Goal: Task Accomplishment & Management: Complete application form

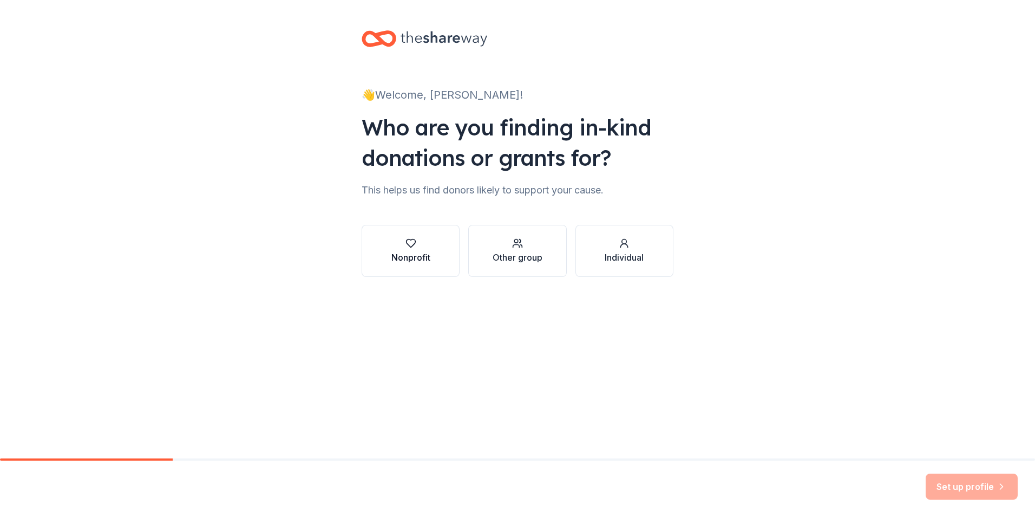
click at [403, 260] on div "Nonprofit" at bounding box center [410, 257] width 39 height 13
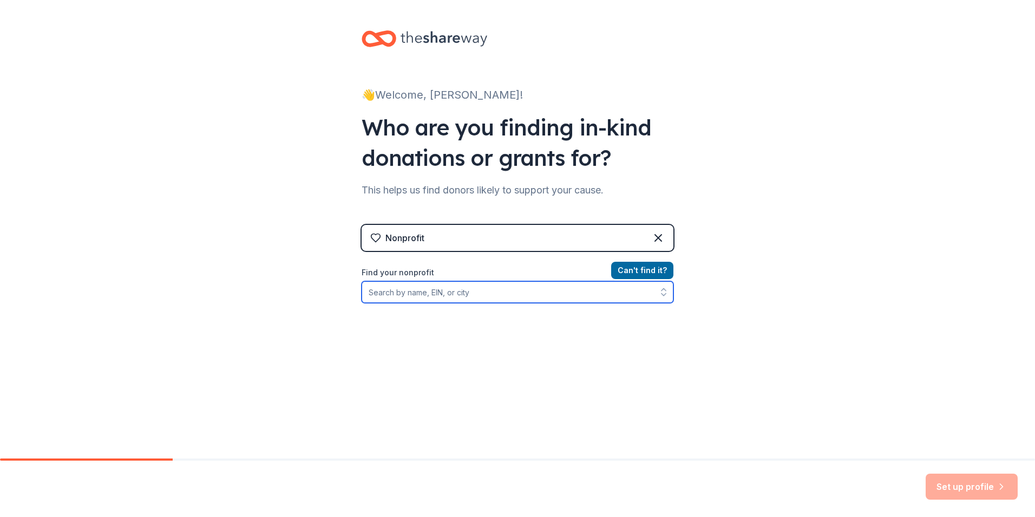
click at [439, 296] on input "Find your nonprofit" at bounding box center [518, 292] width 312 height 22
type input "h"
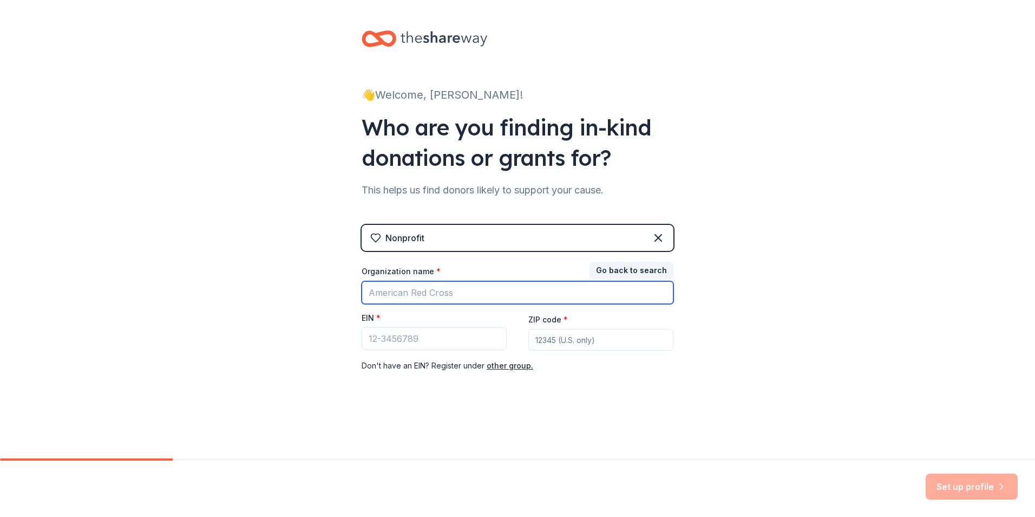
click at [452, 290] on input "Organization name *" at bounding box center [518, 292] width 312 height 23
type input "[PERSON_NAME] ISD"
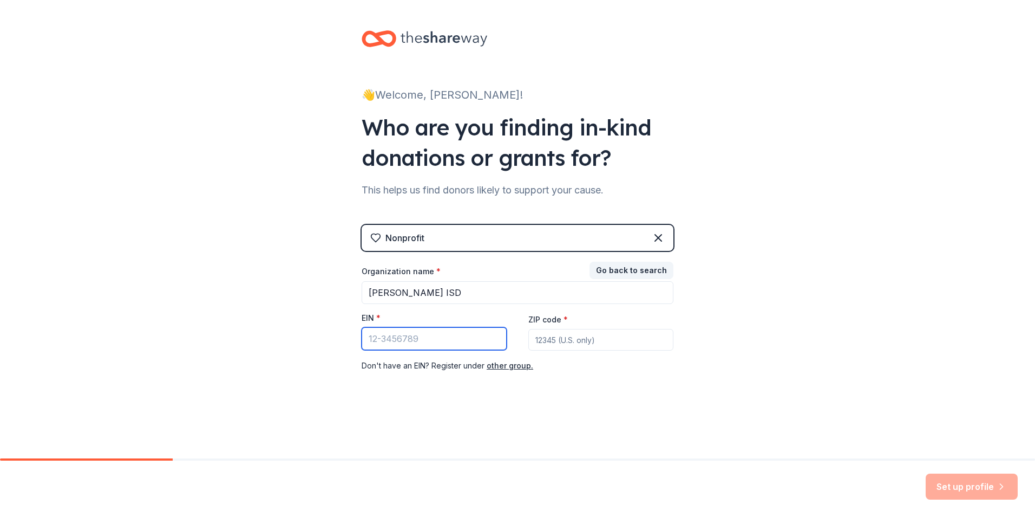
click at [397, 338] on input "EIN *" at bounding box center [434, 338] width 145 height 23
type input "[US_EMPLOYER_IDENTIFICATION_NUMBER]"
click at [589, 336] on input "ZIP code *" at bounding box center [600, 340] width 145 height 22
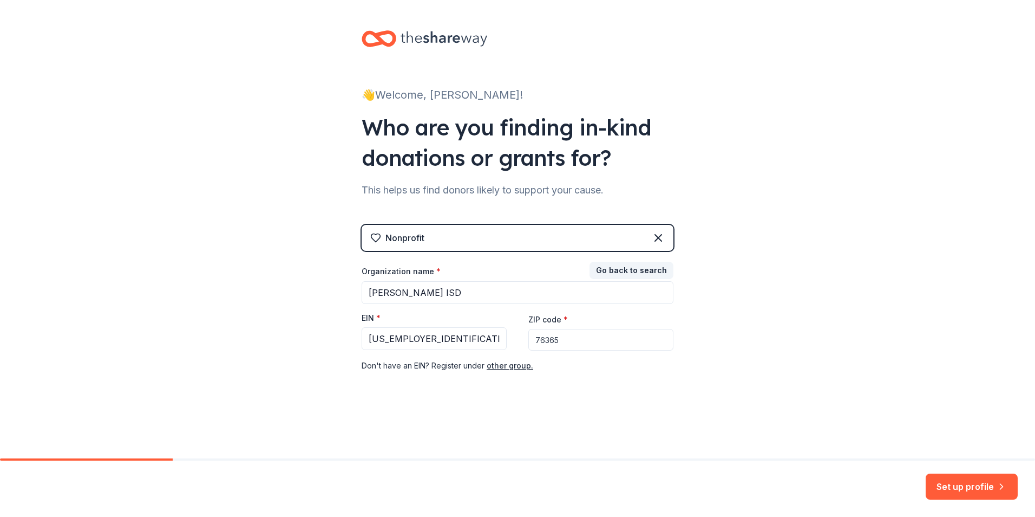
type input "76365"
click at [717, 332] on div "👋 Welcome, Heather! Who are you finding in-kind donations or grants for? This h…" at bounding box center [517, 223] width 1035 height 446
click at [970, 486] on button "Set up profile" at bounding box center [972, 486] width 92 height 26
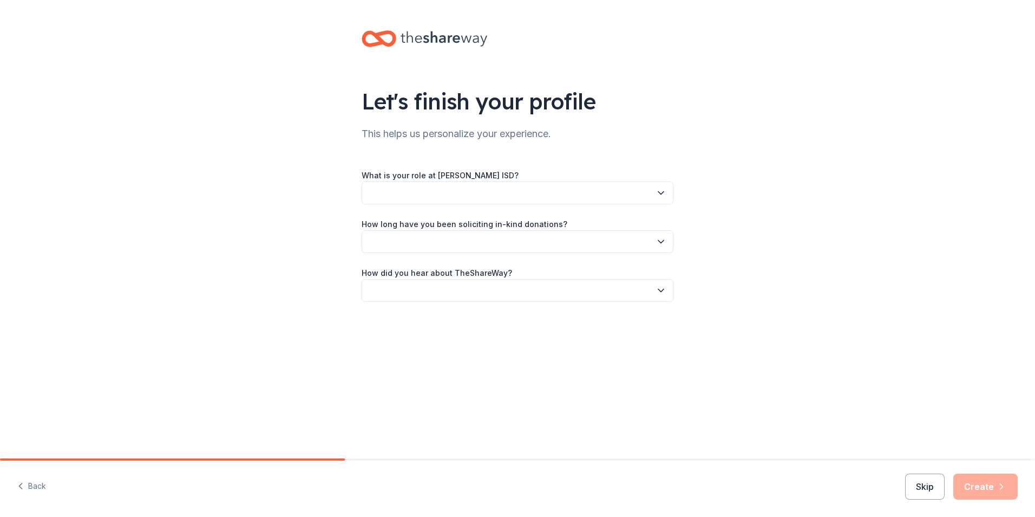
click at [448, 191] on button "button" at bounding box center [518, 192] width 312 height 23
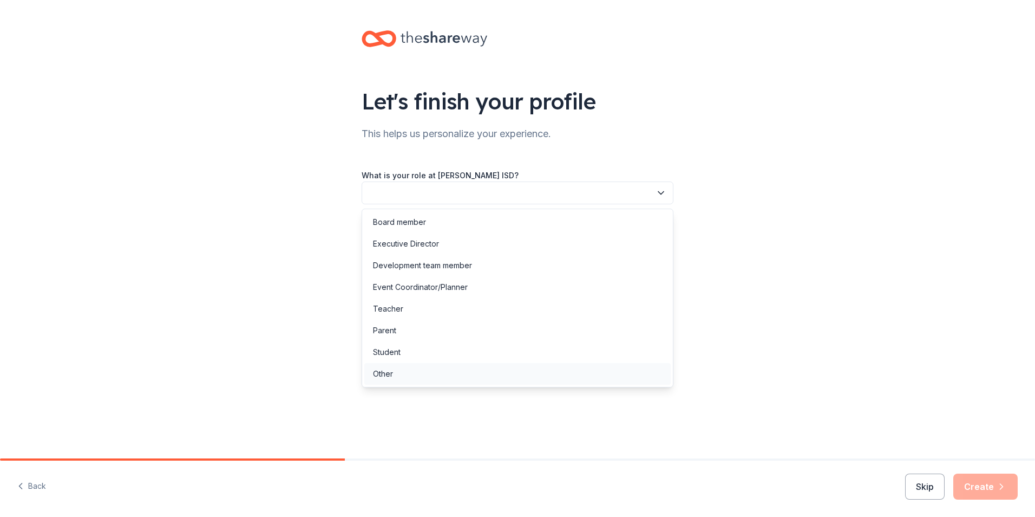
click at [403, 378] on div "Other" at bounding box center [517, 374] width 306 height 22
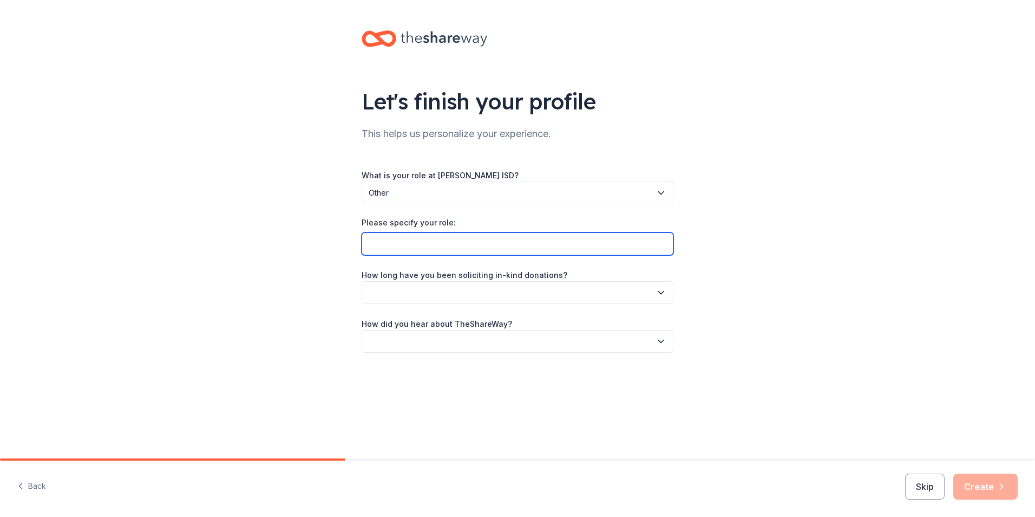
click at [453, 252] on input "Please specify your role:" at bounding box center [518, 243] width 312 height 23
type input "Executive Assistant"
click at [449, 301] on button "button" at bounding box center [518, 292] width 312 height 23
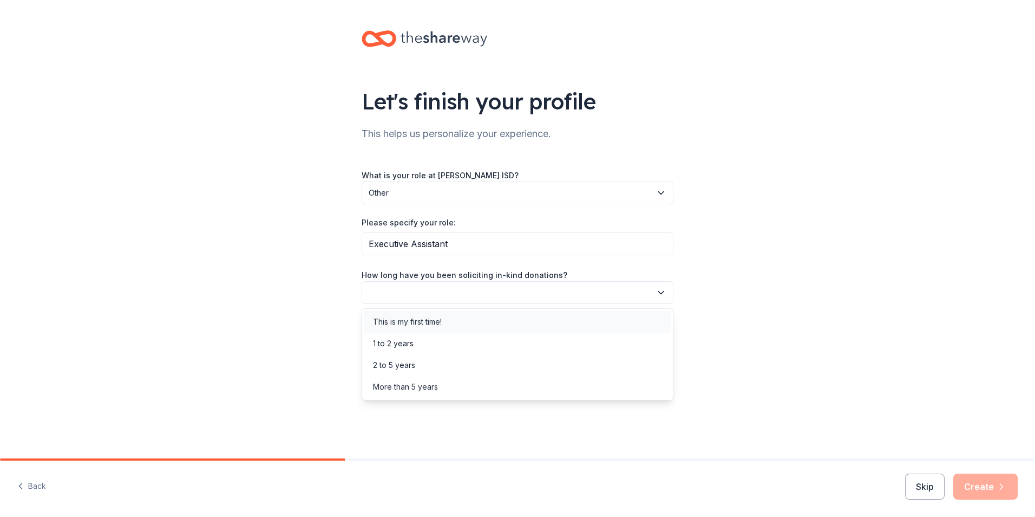
click at [475, 318] on div "This is my first time!" at bounding box center [517, 322] width 306 height 22
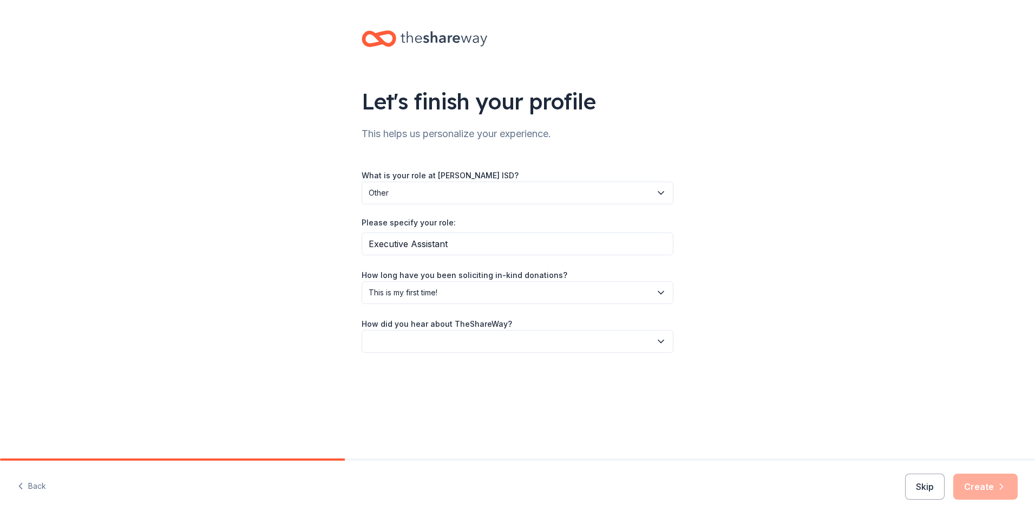
click at [413, 338] on button "button" at bounding box center [518, 341] width 312 height 23
click at [414, 369] on div "Friend or colleague" at bounding box center [408, 370] width 70 height 13
click at [1002, 494] on button "Create" at bounding box center [986, 486] width 64 height 26
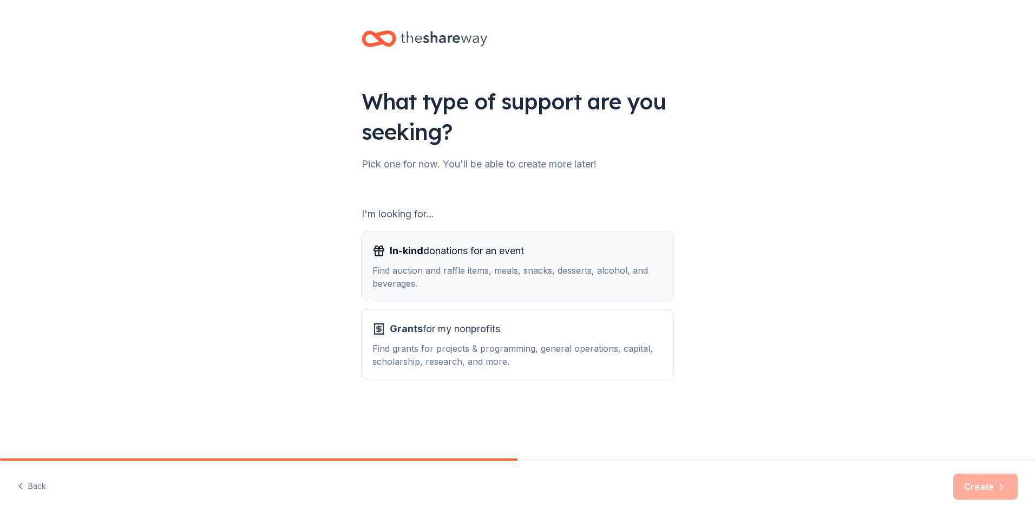
click at [546, 280] on div "Find auction and raffle items, meals, snacks, desserts, alcohol, and beverages." at bounding box center [518, 277] width 290 height 26
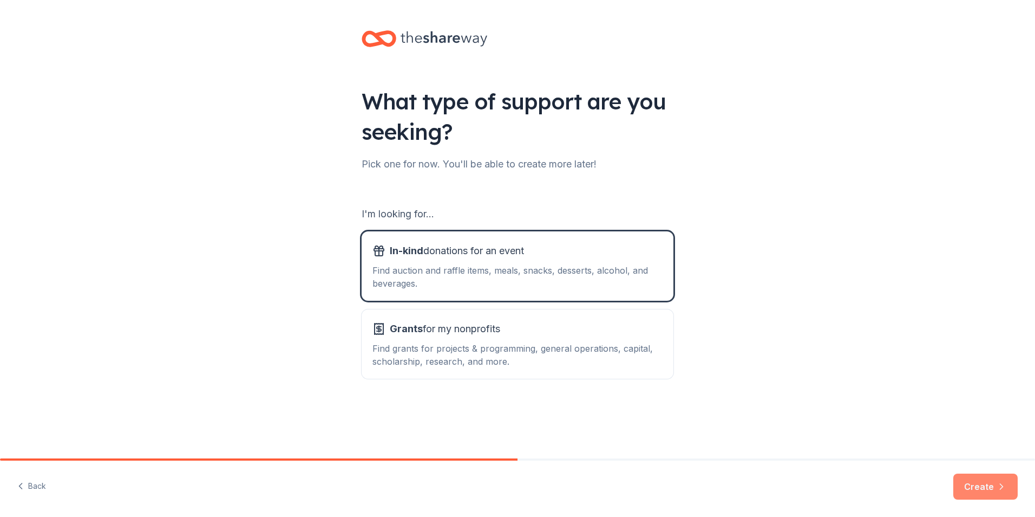
click at [981, 494] on button "Create" at bounding box center [986, 486] width 64 height 26
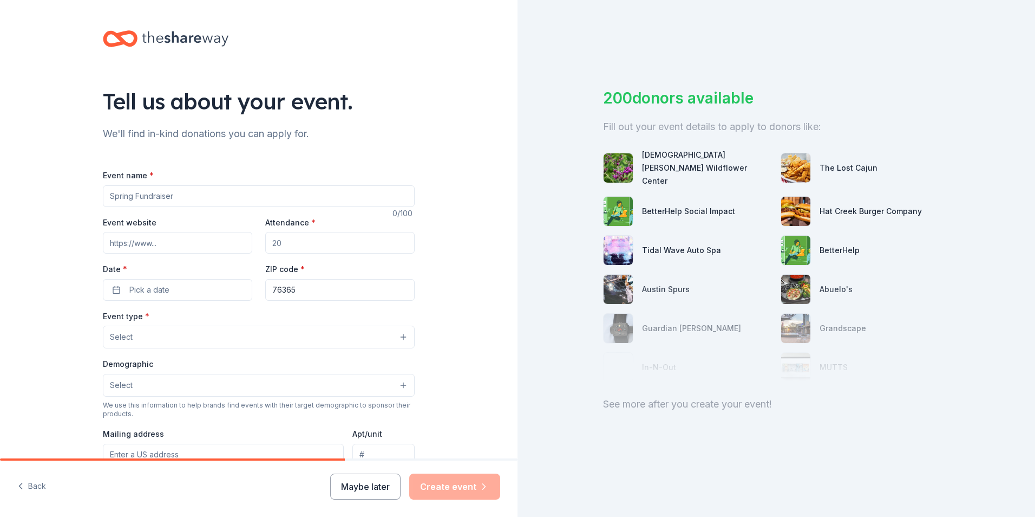
click at [204, 200] on input "Event name *" at bounding box center [259, 196] width 312 height 22
type input "C"
type input "15 Days of Christmas Fun"
click at [320, 240] on input "Attendance *" at bounding box center [339, 243] width 149 height 22
type input "200"
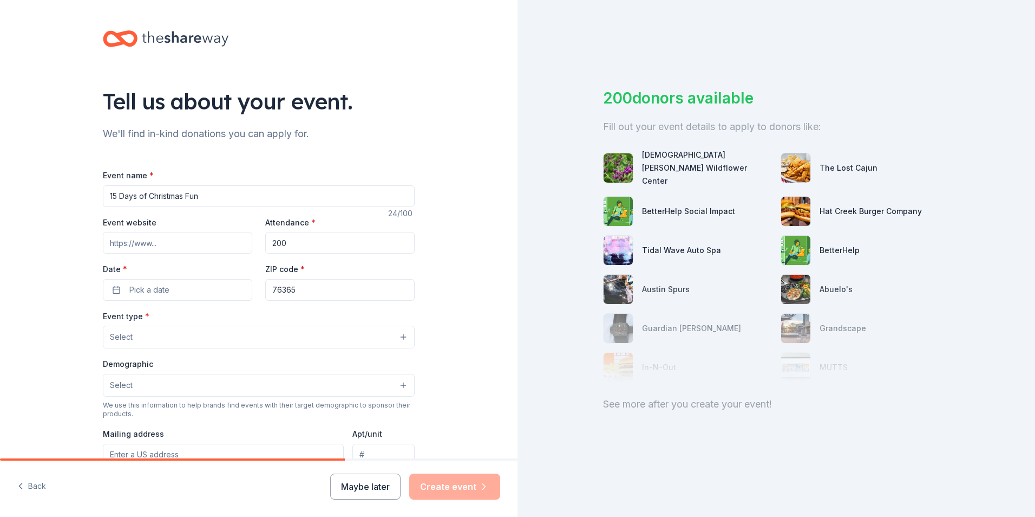
click at [461, 241] on div "Tell us about your event. We'll find in-kind donations you can apply for. Event…" at bounding box center [259, 360] width 518 height 721
click at [196, 292] on button "Pick a date" at bounding box center [177, 290] width 149 height 22
click at [236, 323] on button "Go to next month" at bounding box center [232, 318] width 15 height 15
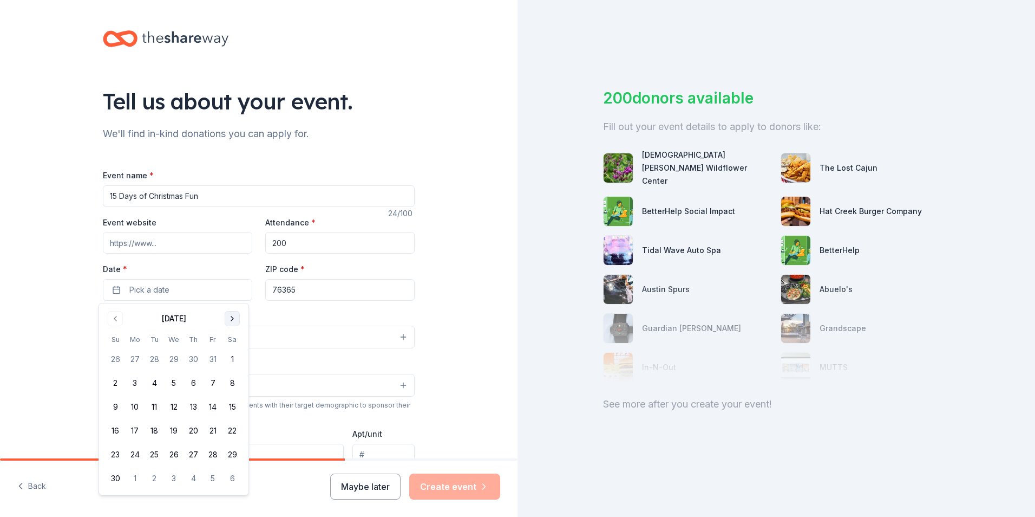
click at [236, 323] on button "Go to next month" at bounding box center [232, 318] width 15 height 15
click at [136, 360] on button "1" at bounding box center [134, 358] width 19 height 19
click at [462, 296] on div "Tell us about your event. We'll find in-kind donations you can apply for. Event…" at bounding box center [259, 360] width 518 height 721
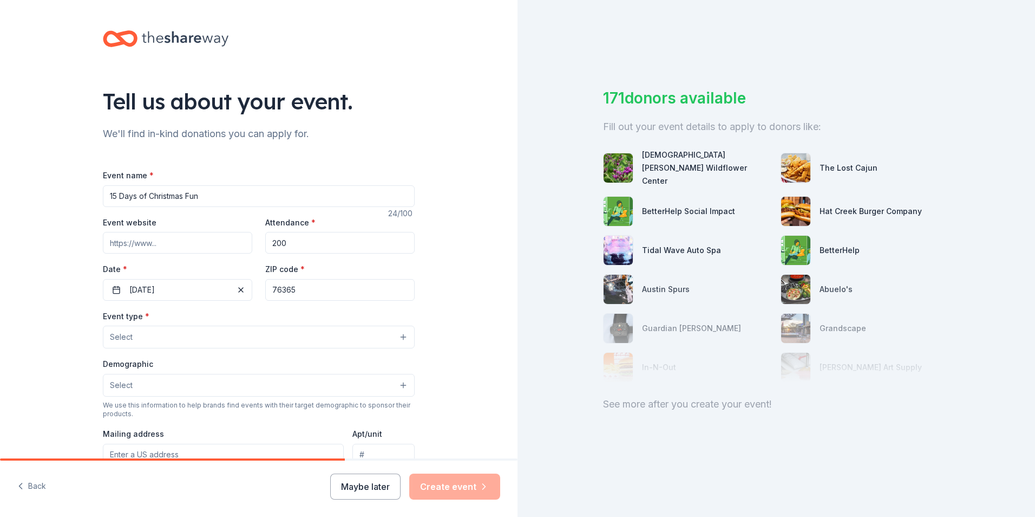
click at [190, 339] on button "Select" at bounding box center [259, 336] width 312 height 23
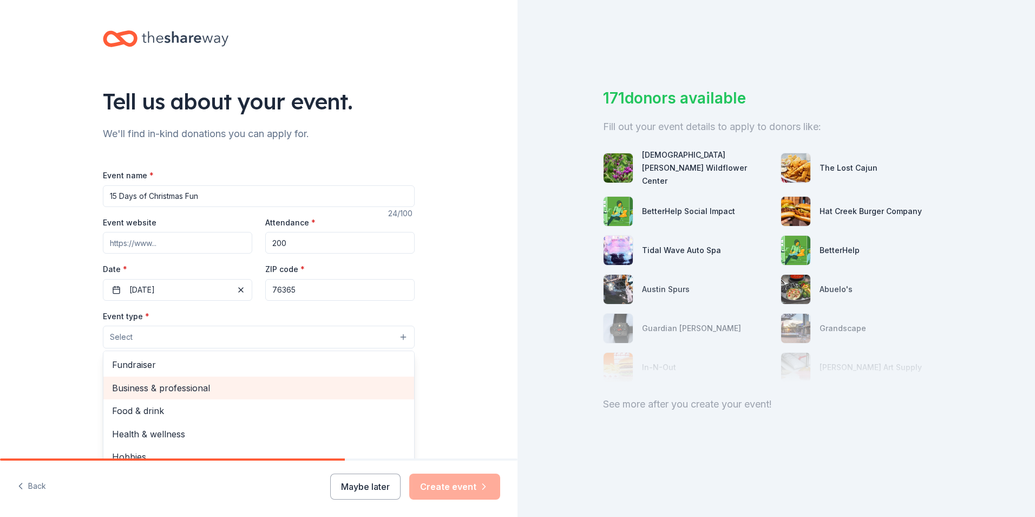
click at [172, 391] on span "Business & professional" at bounding box center [258, 388] width 293 height 14
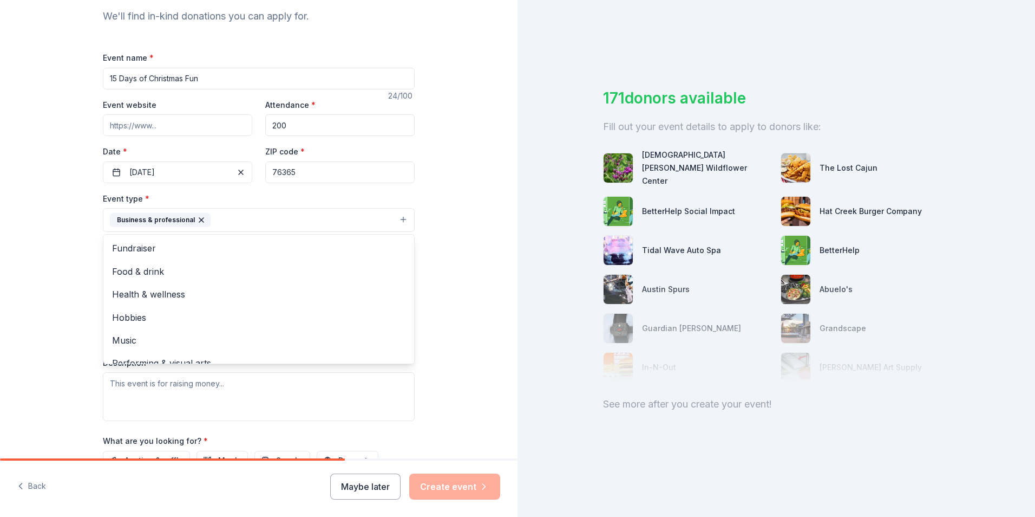
scroll to position [162, 0]
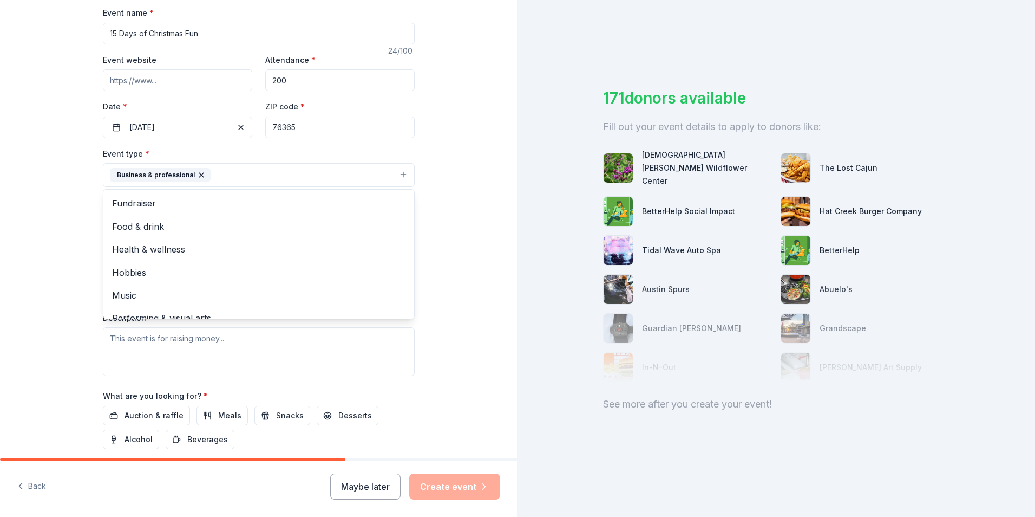
click at [65, 282] on div "Tell us about your event. We'll find in-kind donations you can apply for. Event…" at bounding box center [259, 199] width 518 height 722
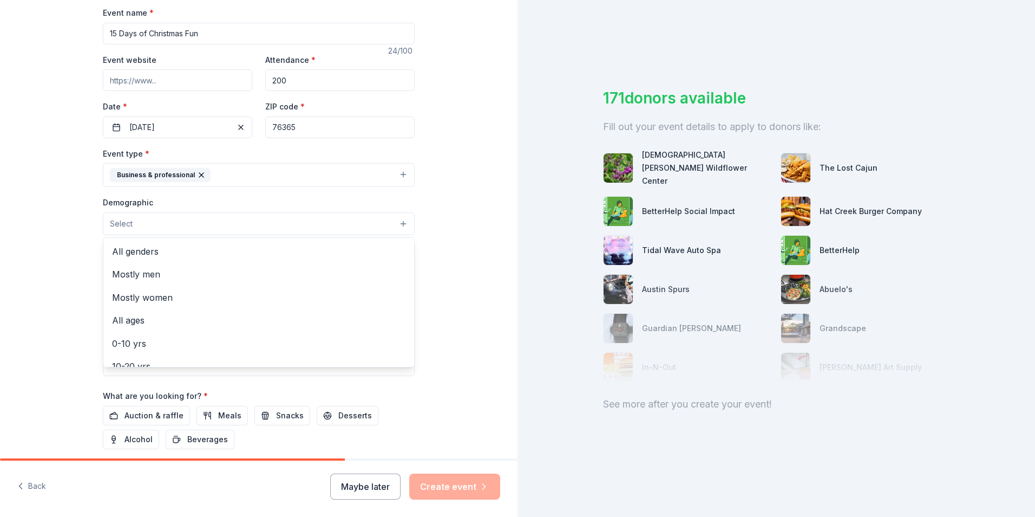
click at [139, 217] on button "Select" at bounding box center [259, 223] width 312 height 23
click at [168, 249] on span "All genders" at bounding box center [258, 251] width 293 height 14
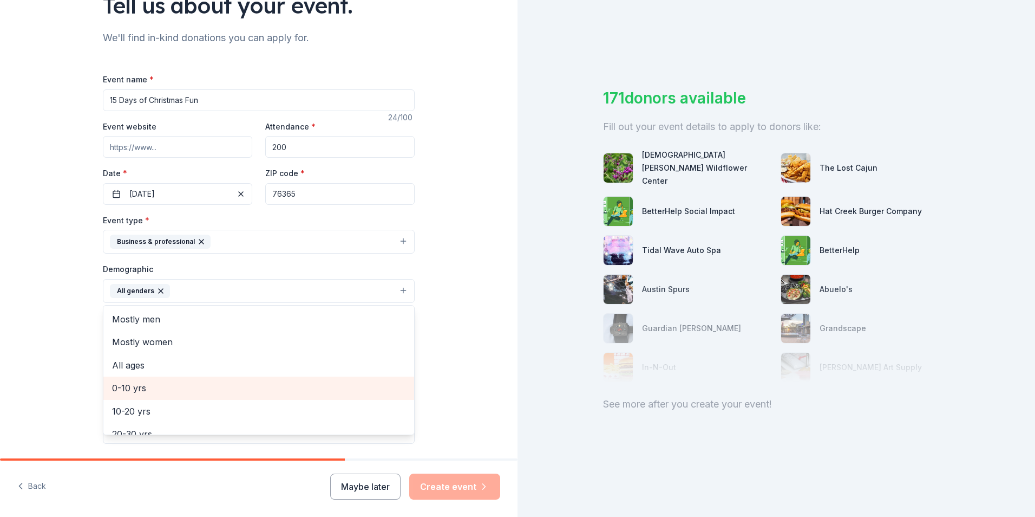
scroll to position [54, 0]
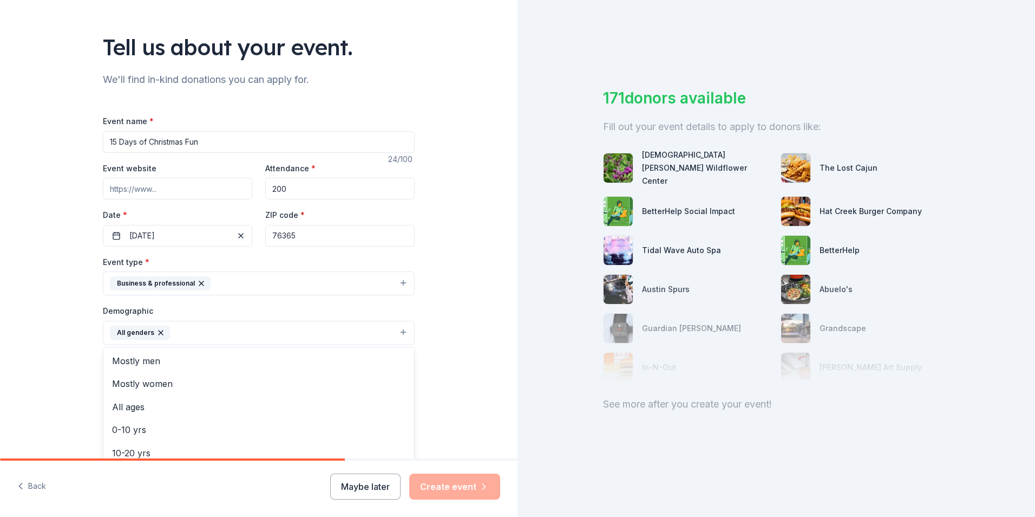
click at [49, 344] on div "Tell us about your event. We'll find in-kind donations you can apply for. Event…" at bounding box center [259, 307] width 518 height 723
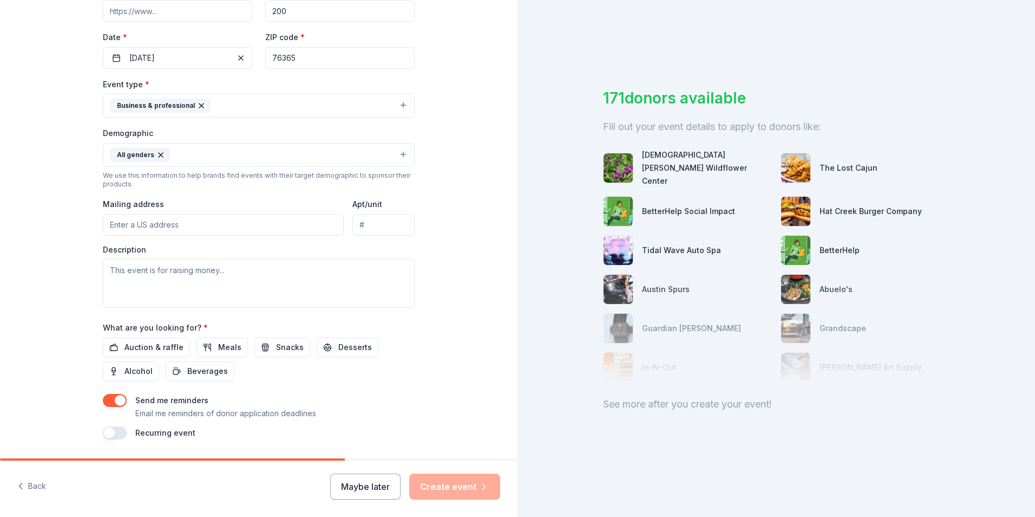
scroll to position [265, 0]
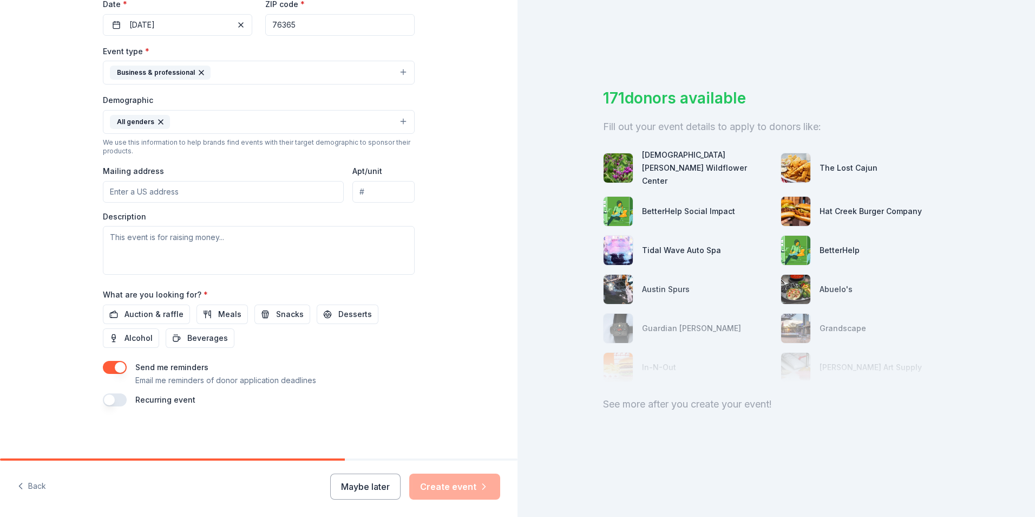
click at [156, 190] on input "Mailing address" at bounding box center [223, 192] width 241 height 22
type input "1800 East Crafton"
click at [160, 243] on textarea at bounding box center [259, 250] width 312 height 49
click at [193, 185] on input "1800 East Crafton" at bounding box center [223, 192] width 241 height 22
drag, startPoint x: 184, startPoint y: 192, endPoint x: 61, endPoint y: 177, distance: 123.8
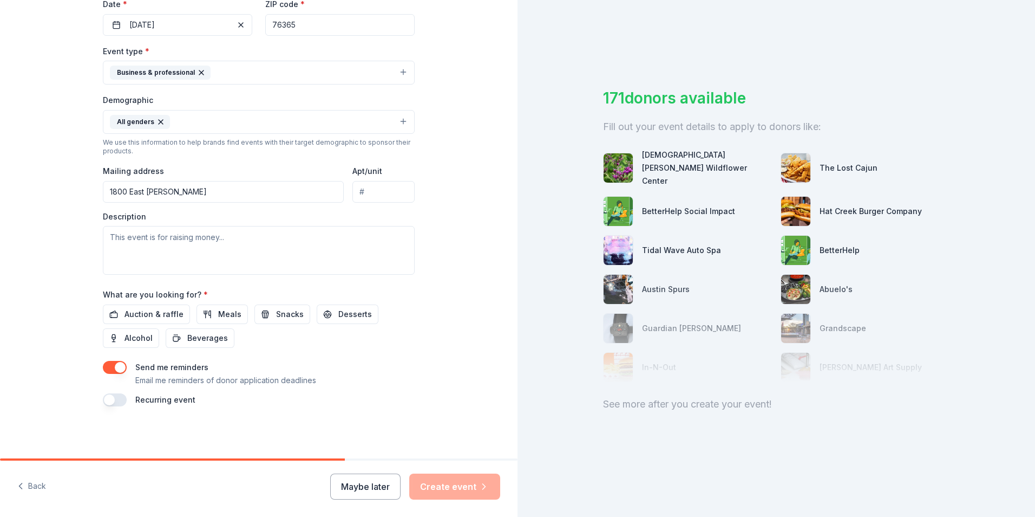
click at [61, 177] on div "Tell us about your event. We'll find in-kind donations you can apply for. Event…" at bounding box center [259, 96] width 518 height 723
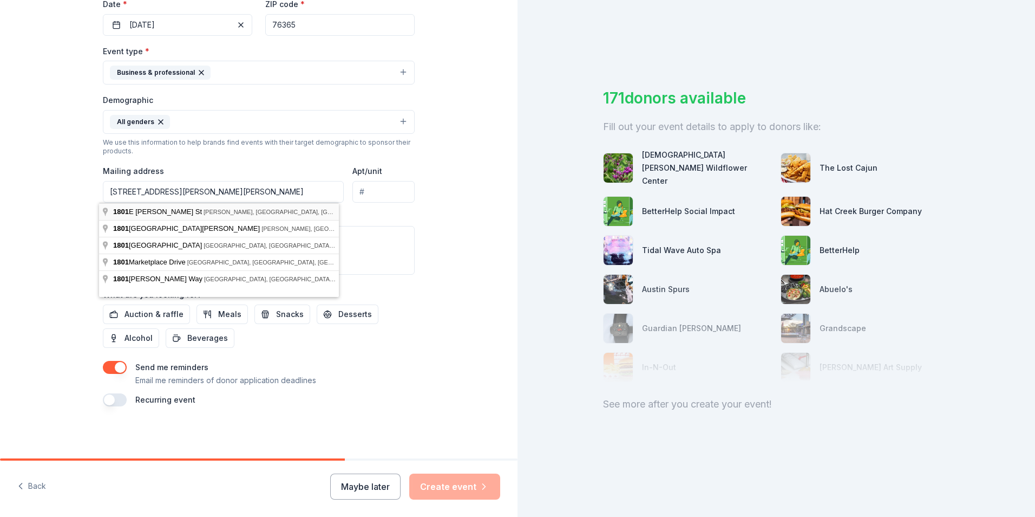
type input "1801 East Crafton Street, Henrietta, TX, 76365"
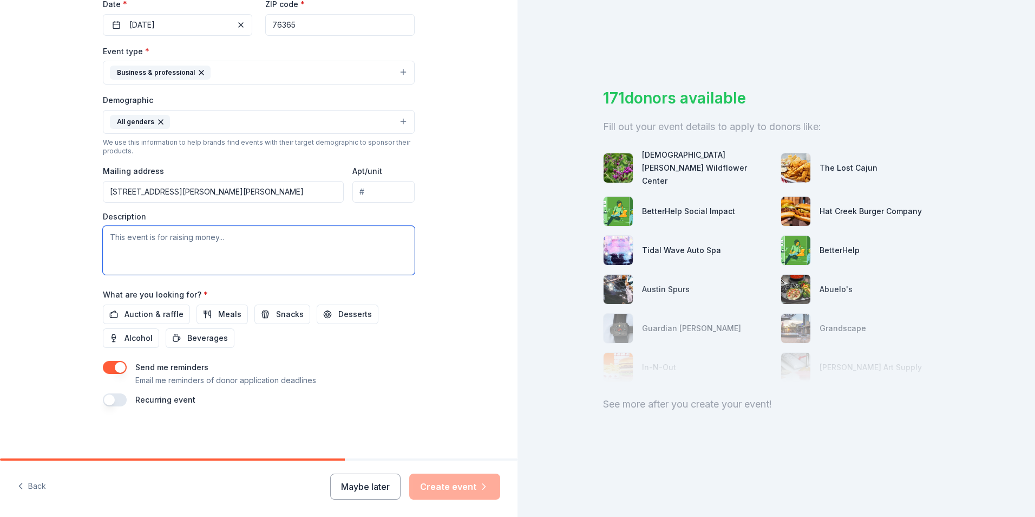
click at [178, 249] on textarea at bounding box center [259, 250] width 312 height 49
click at [158, 310] on span "Auction & raffle" at bounding box center [154, 314] width 59 height 13
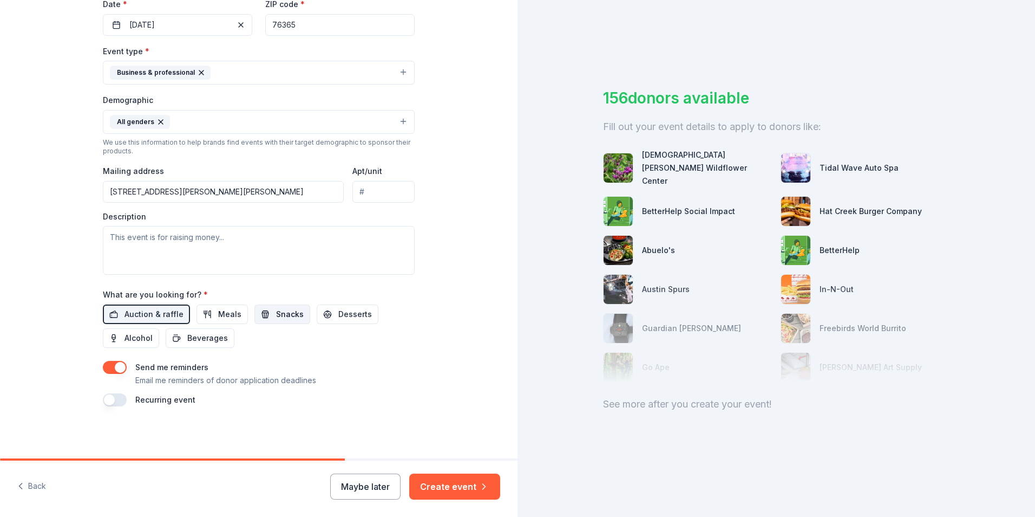
drag, startPoint x: 336, startPoint y: 309, endPoint x: 265, endPoint y: 309, distance: 70.9
click at [338, 309] on span "Desserts" at bounding box center [355, 314] width 34 height 13
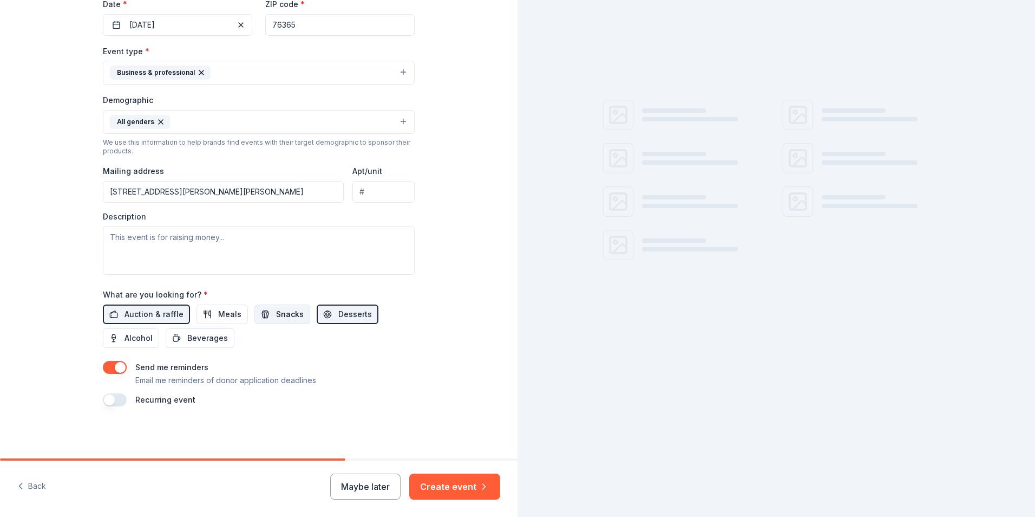
click at [264, 309] on button "Snacks" at bounding box center [282, 313] width 56 height 19
click at [227, 310] on span "Meals" at bounding box center [229, 314] width 23 height 13
click at [224, 334] on button "Beverages" at bounding box center [200, 337] width 69 height 19
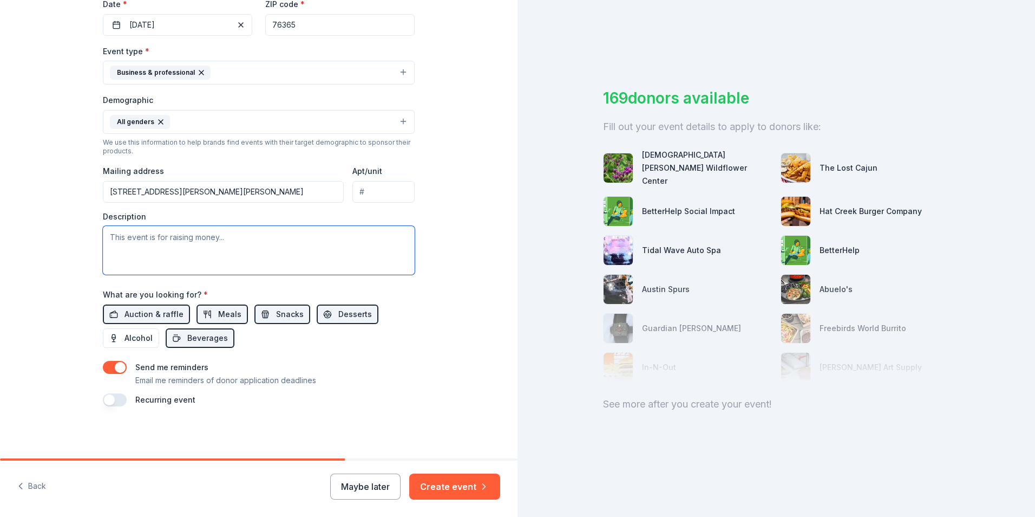
click at [140, 252] on textarea at bounding box center [259, 250] width 312 height 49
type textarea "This is for our Staff Christmas 15 Days of Fun."
click at [429, 502] on div "Back Maybe later Create event" at bounding box center [259, 488] width 518 height 56
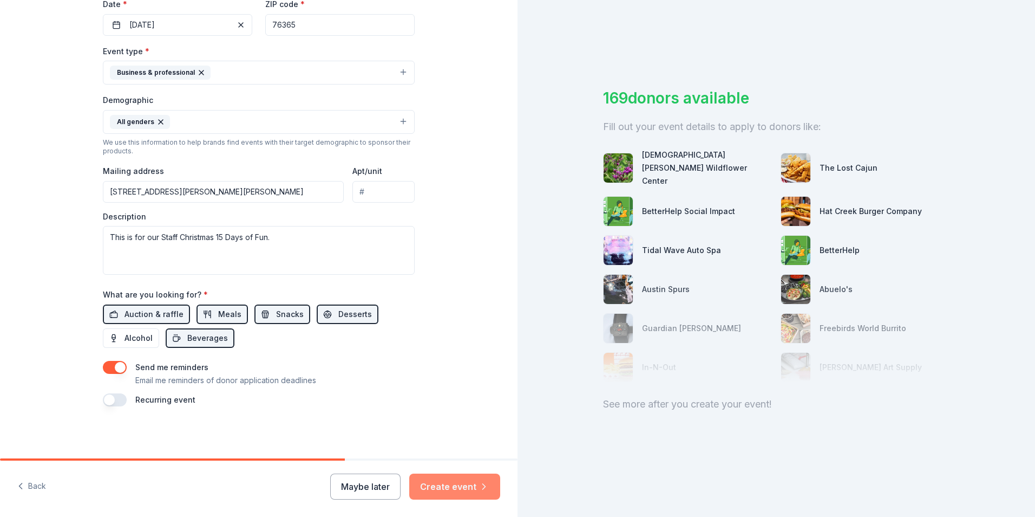
click at [453, 480] on button "Create event" at bounding box center [454, 486] width 91 height 26
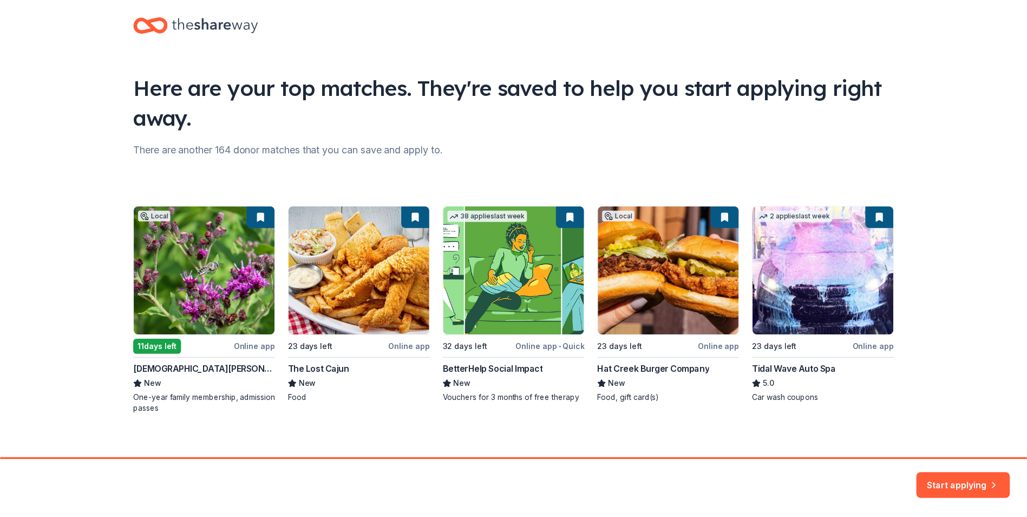
scroll to position [23, 0]
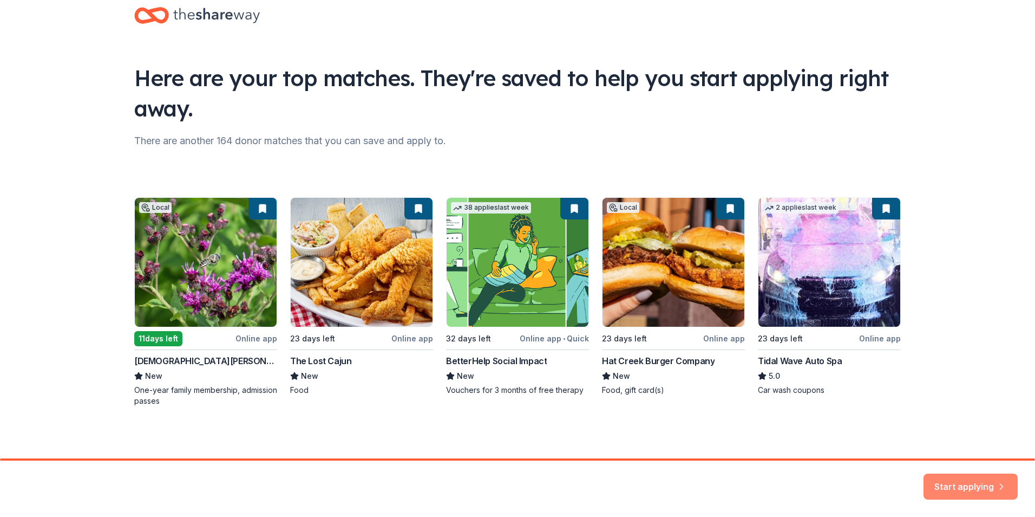
click at [945, 479] on button "Start applying" at bounding box center [971, 480] width 94 height 26
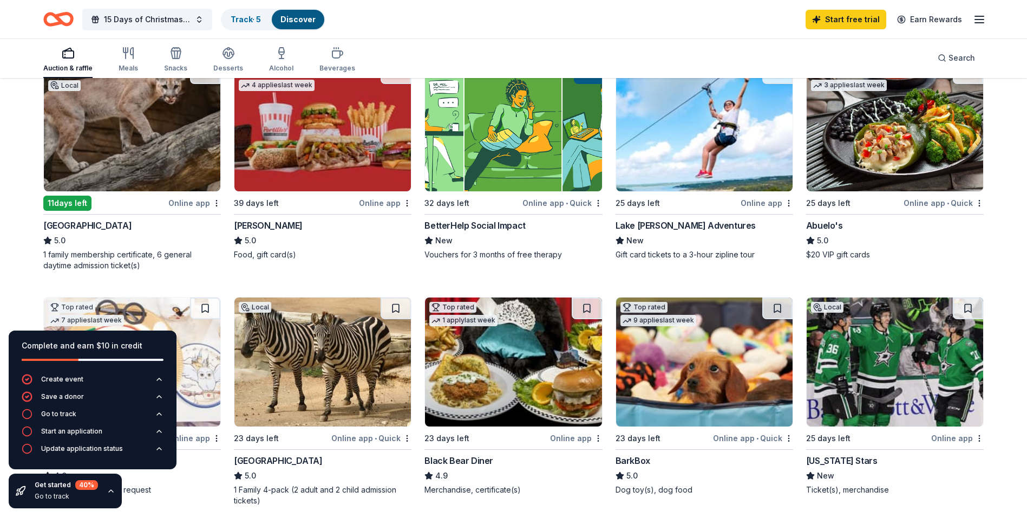
scroll to position [162, 0]
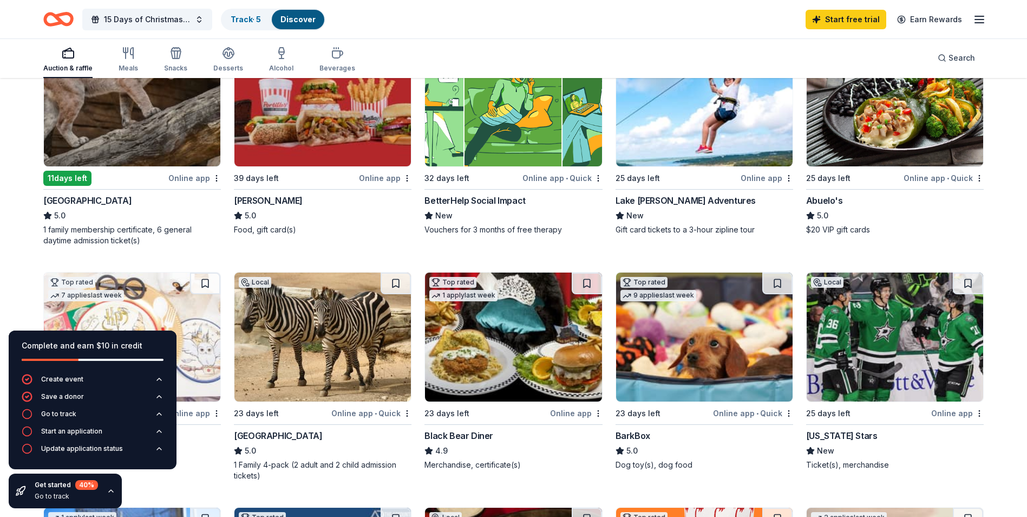
click at [167, 484] on div "Complete and earn $10 in credit Create event Save a donor Go to track Start an …" at bounding box center [92, 419] width 185 height 195
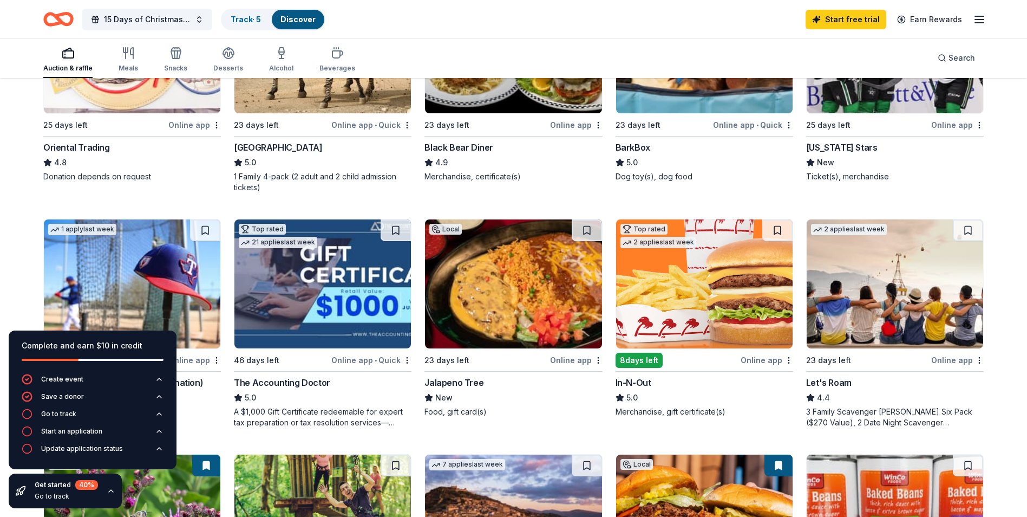
scroll to position [126, 0]
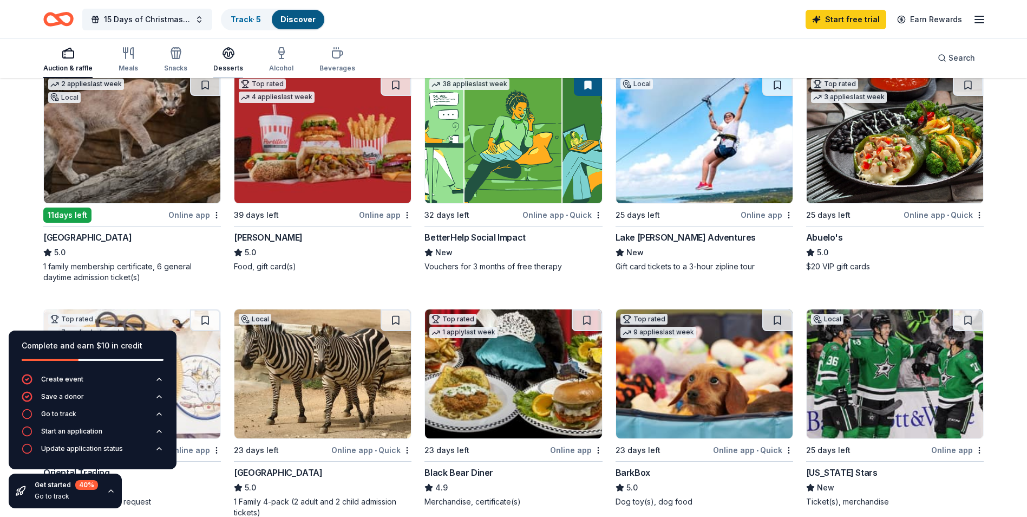
click at [225, 55] on icon "button" at bounding box center [228, 53] width 13 height 13
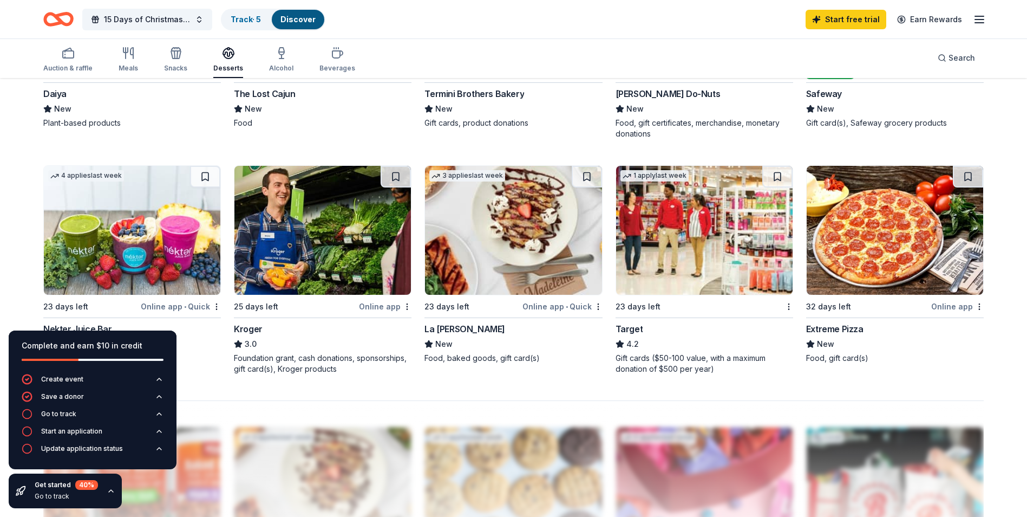
scroll to position [704, 0]
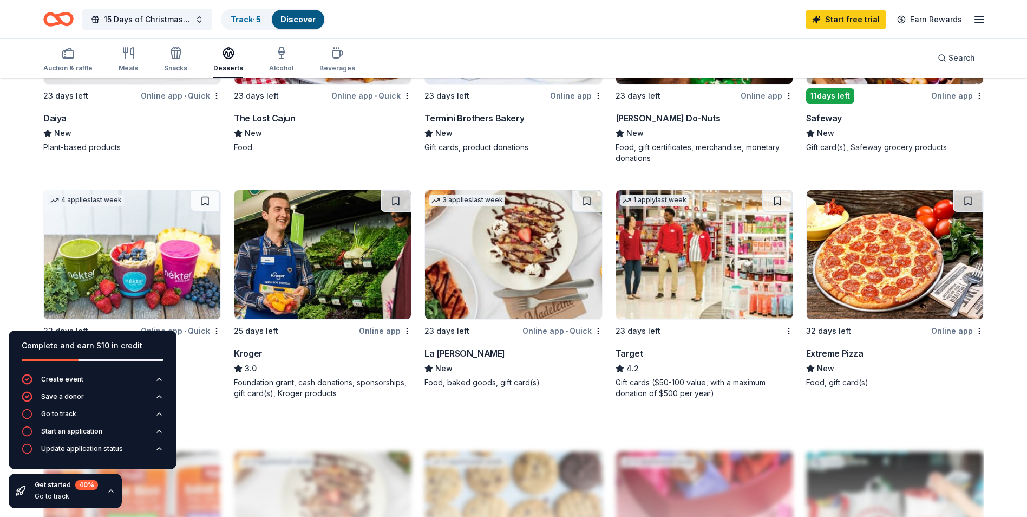
click at [683, 299] on img at bounding box center [704, 254] width 177 height 129
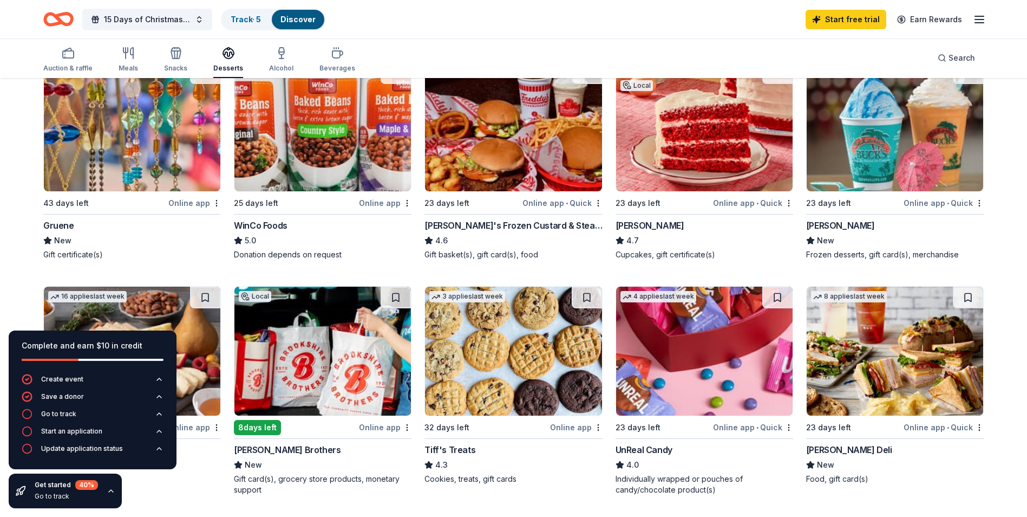
scroll to position [0, 0]
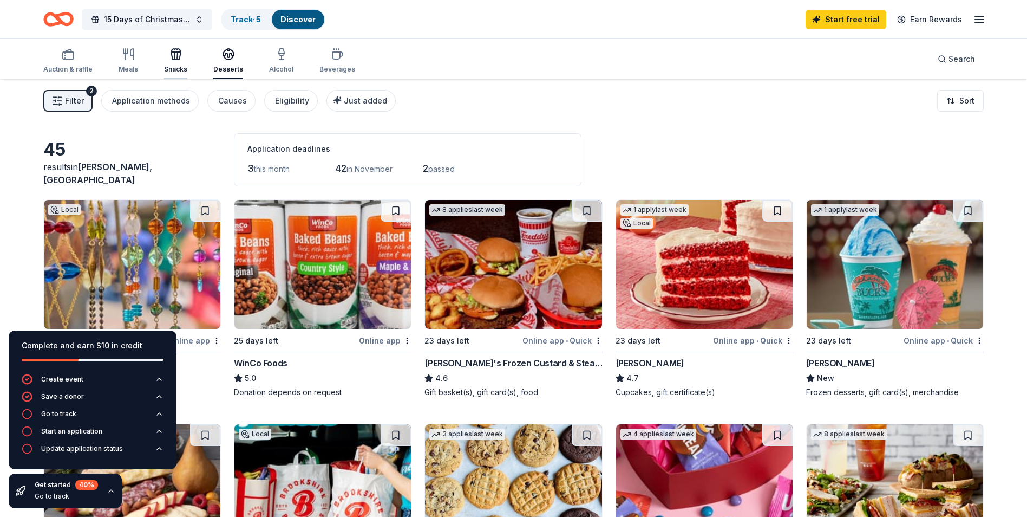
click at [170, 69] on div "Snacks" at bounding box center [175, 69] width 23 height 9
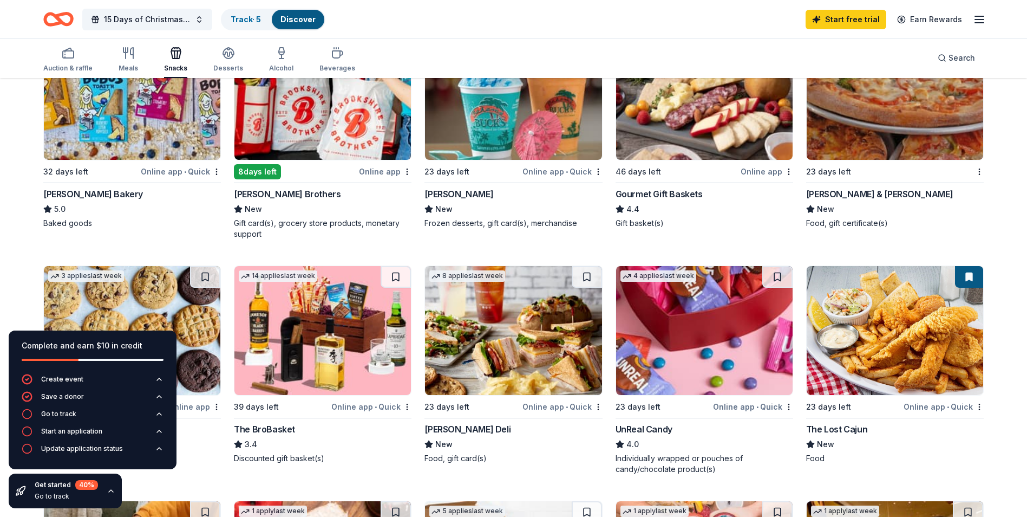
scroll to position [191, 0]
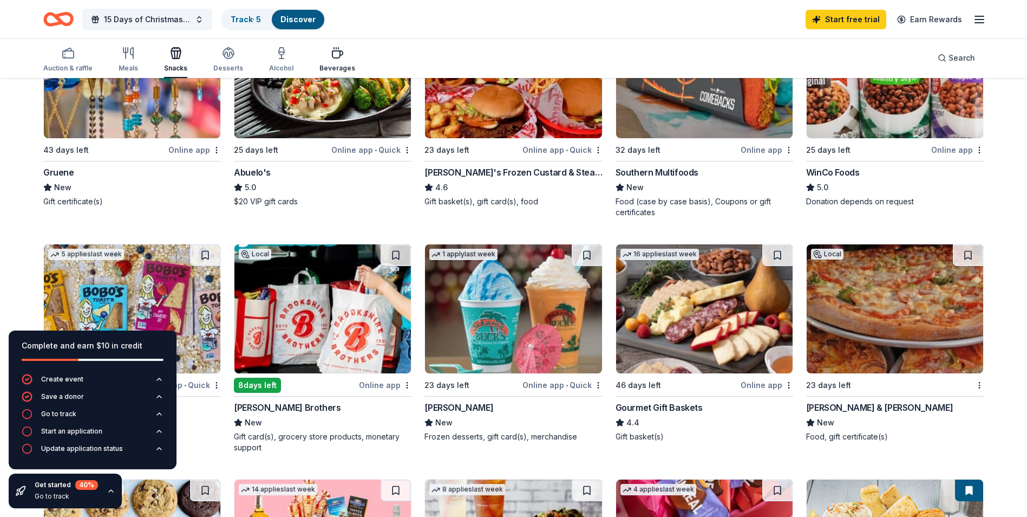
drag, startPoint x: 331, startPoint y: 62, endPoint x: 351, endPoint y: 95, distance: 38.4
click at [331, 62] on div "Beverages" at bounding box center [337, 60] width 36 height 26
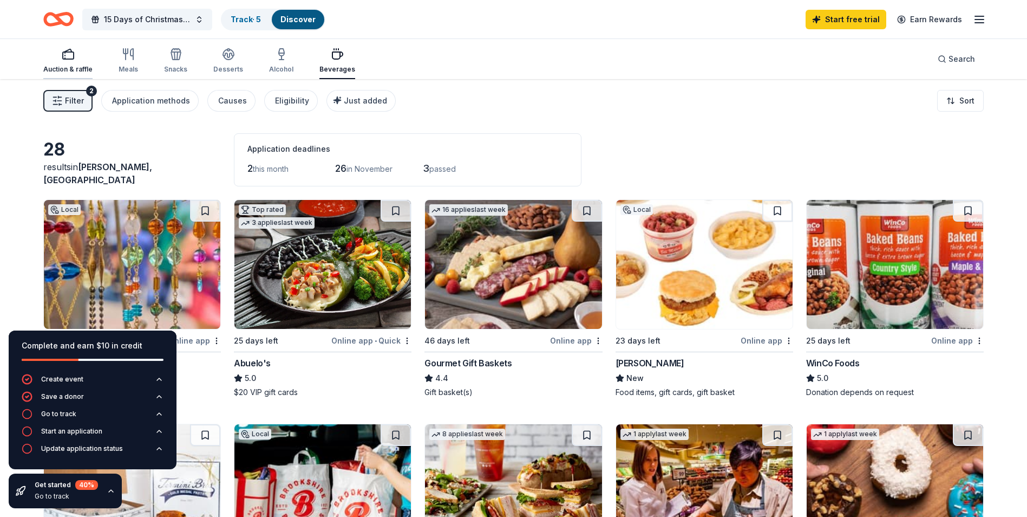
click at [84, 62] on div "Auction & raffle" at bounding box center [67, 61] width 49 height 26
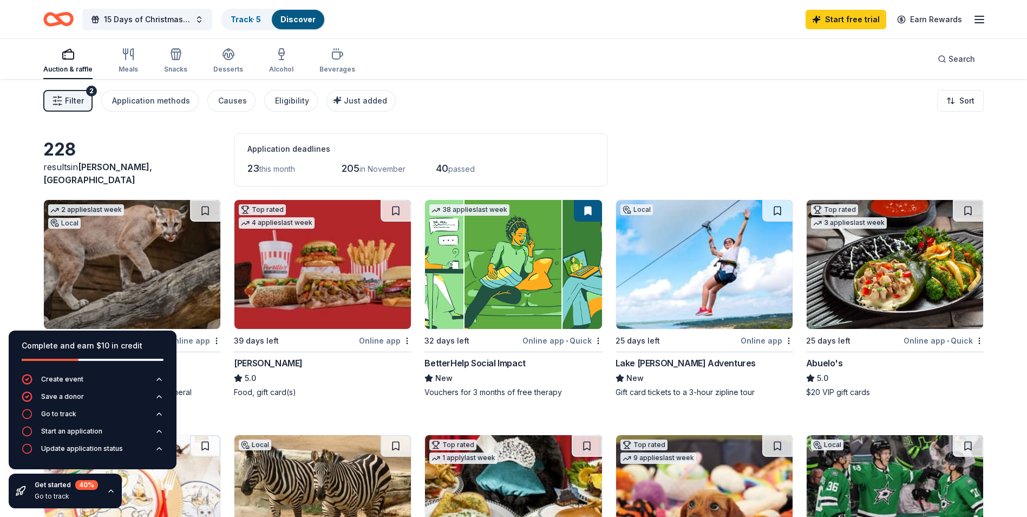
click at [141, 55] on div "Auction & raffle Meals Snacks Desserts Alcohol Beverages" at bounding box center [199, 61] width 312 height 36
click at [115, 63] on div "Auction & raffle Meals Snacks Desserts Alcohol Beverages" at bounding box center [199, 61] width 312 height 36
click at [135, 59] on div "button" at bounding box center [128, 54] width 19 height 13
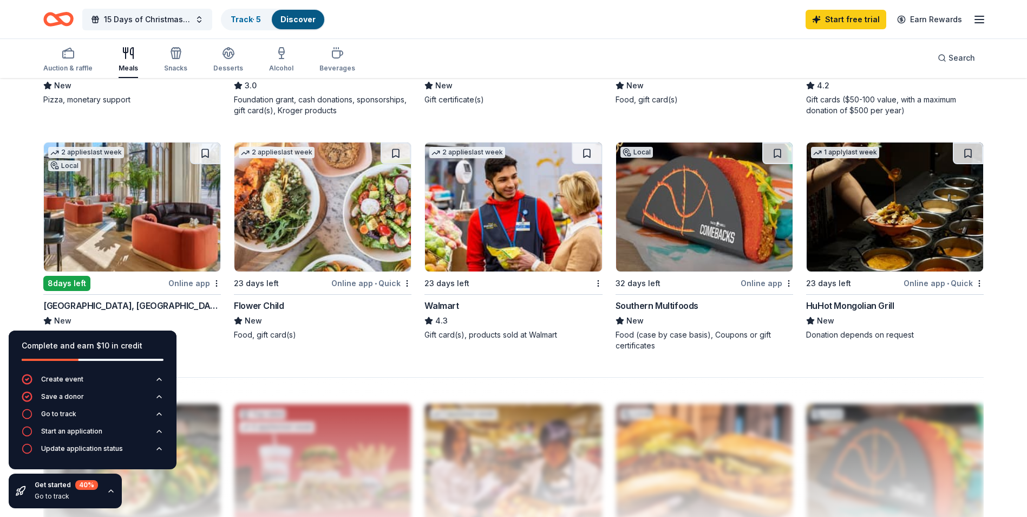
scroll to position [758, 0]
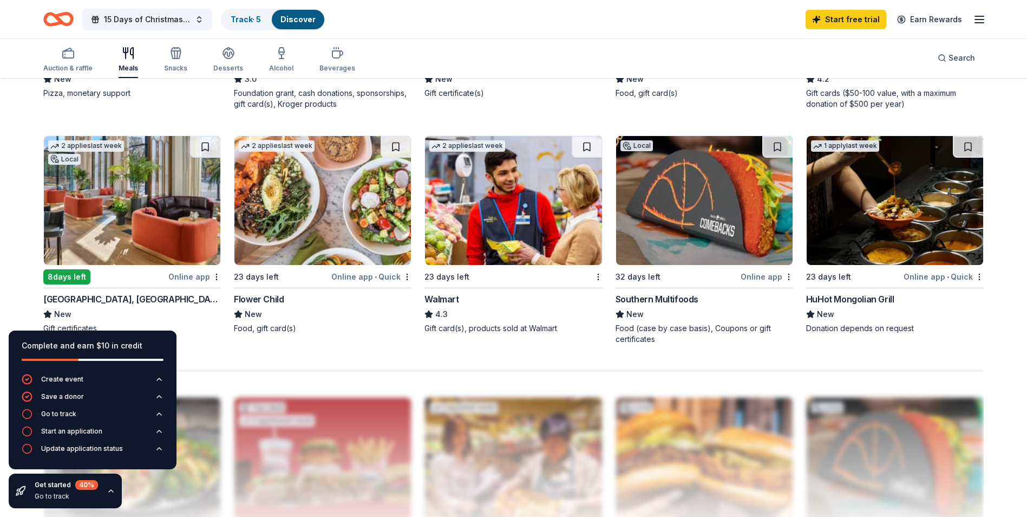
click at [528, 200] on img at bounding box center [513, 200] width 177 height 129
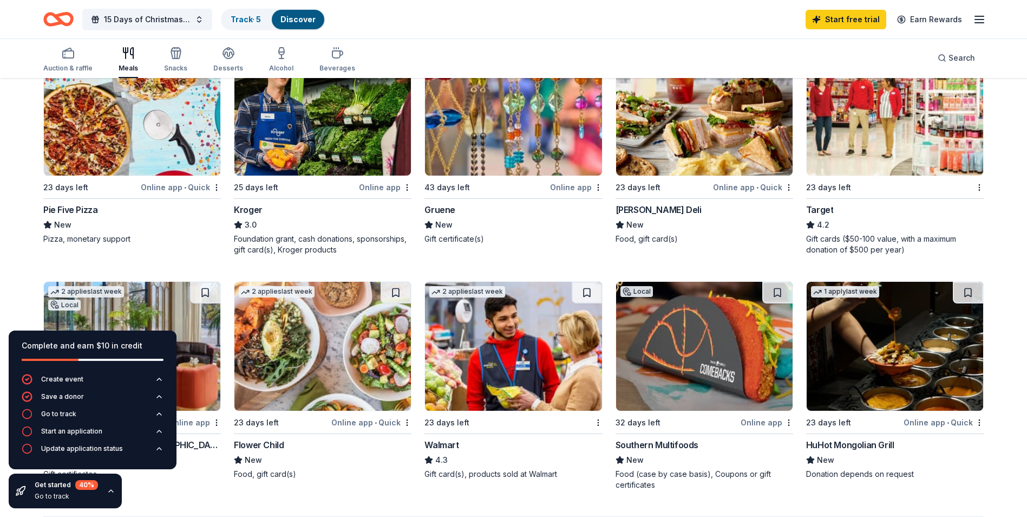
scroll to position [613, 0]
click at [700, 146] on img at bounding box center [704, 110] width 177 height 129
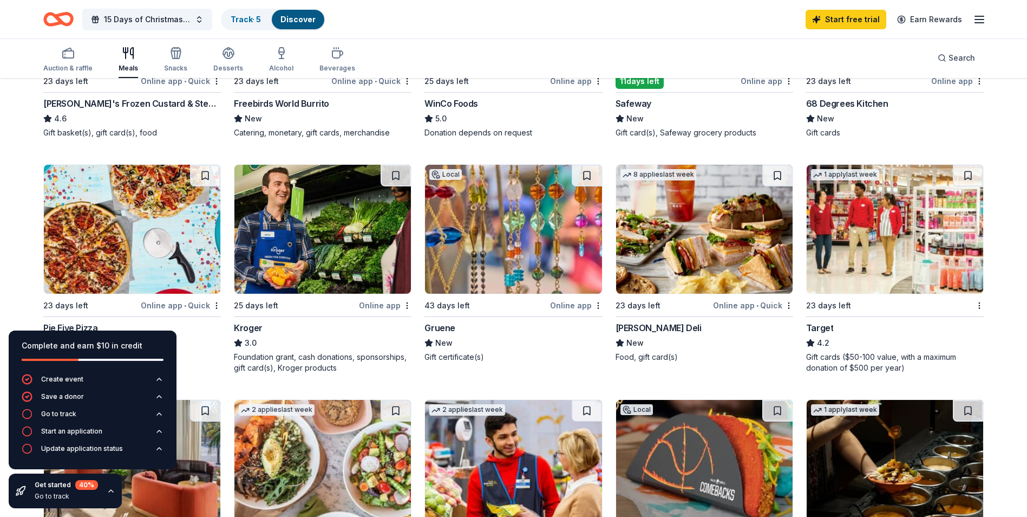
scroll to position [396, 0]
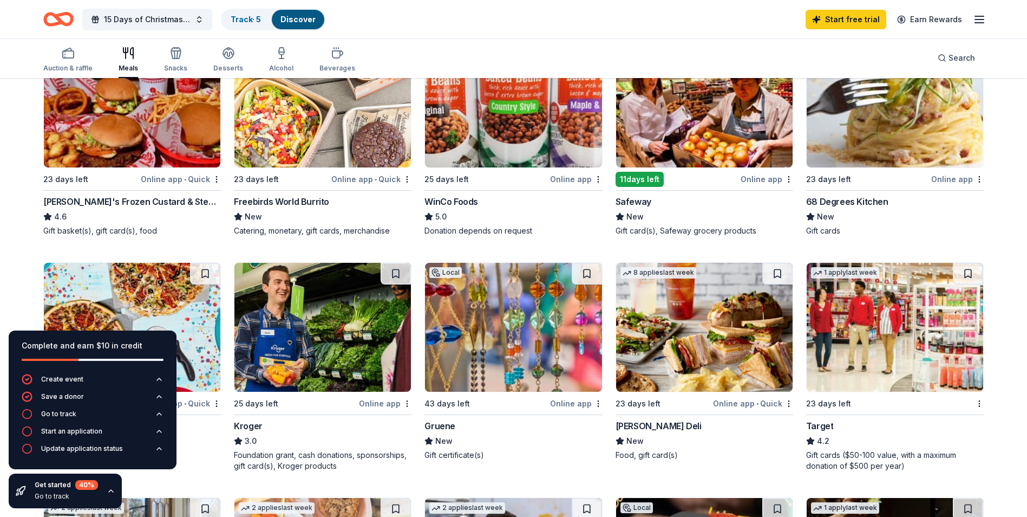
click at [119, 138] on img at bounding box center [132, 102] width 177 height 129
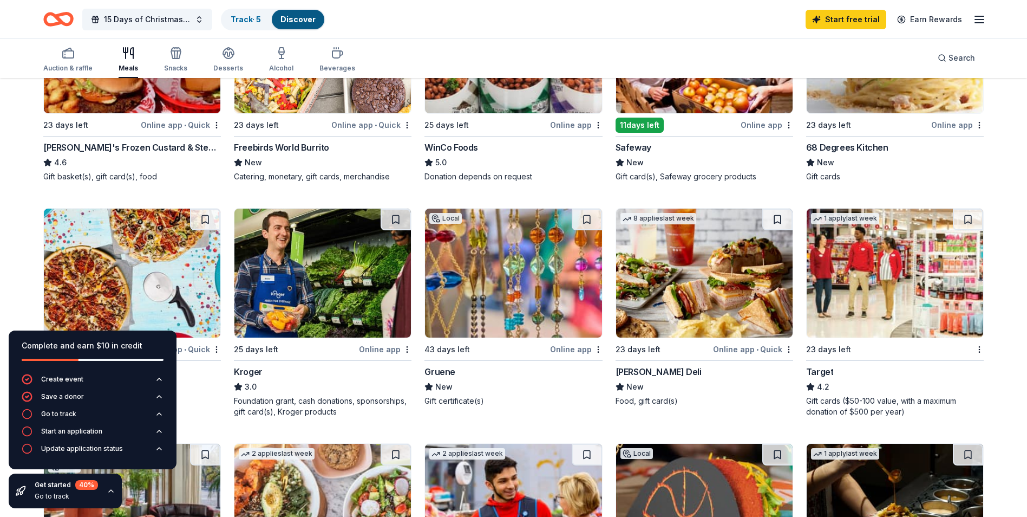
scroll to position [180, 0]
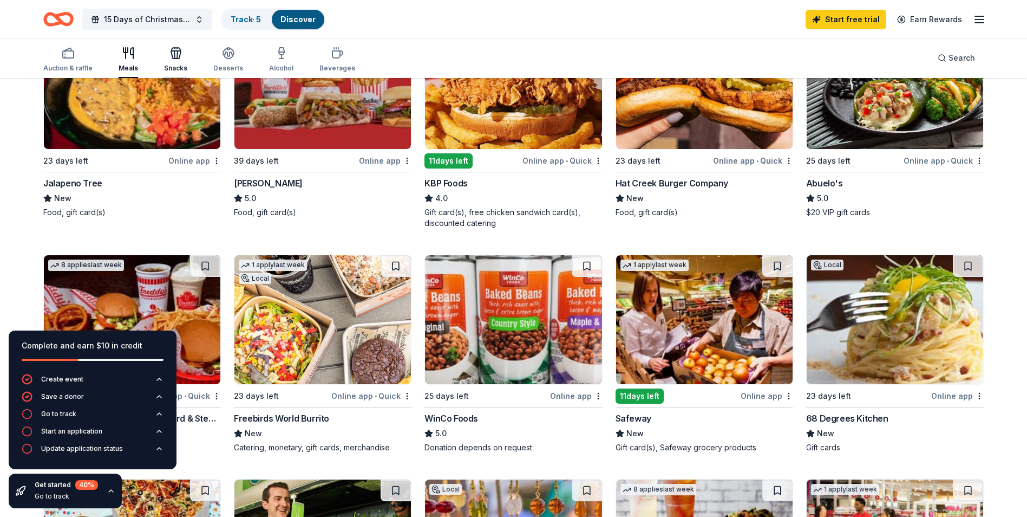
click at [179, 56] on icon "button" at bounding box center [175, 53] width 13 height 13
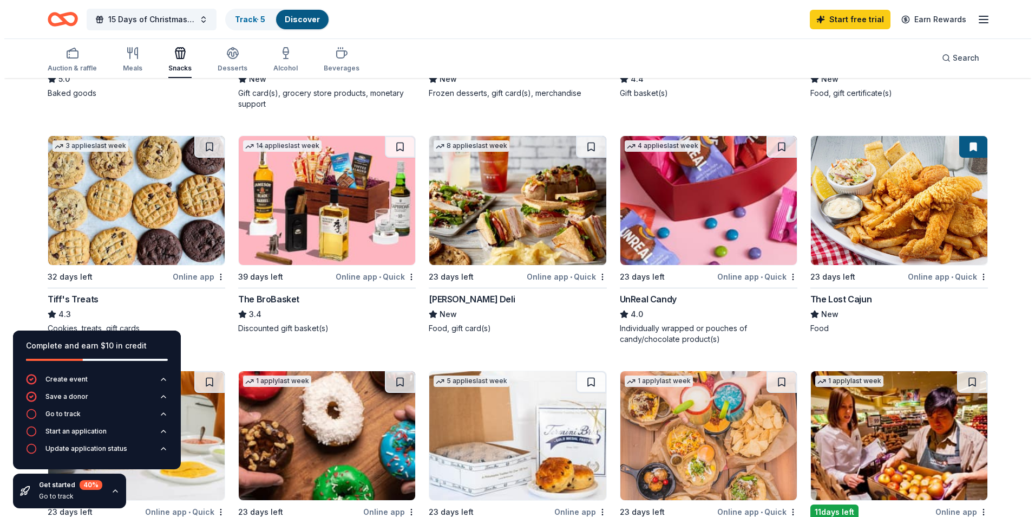
scroll to position [379, 0]
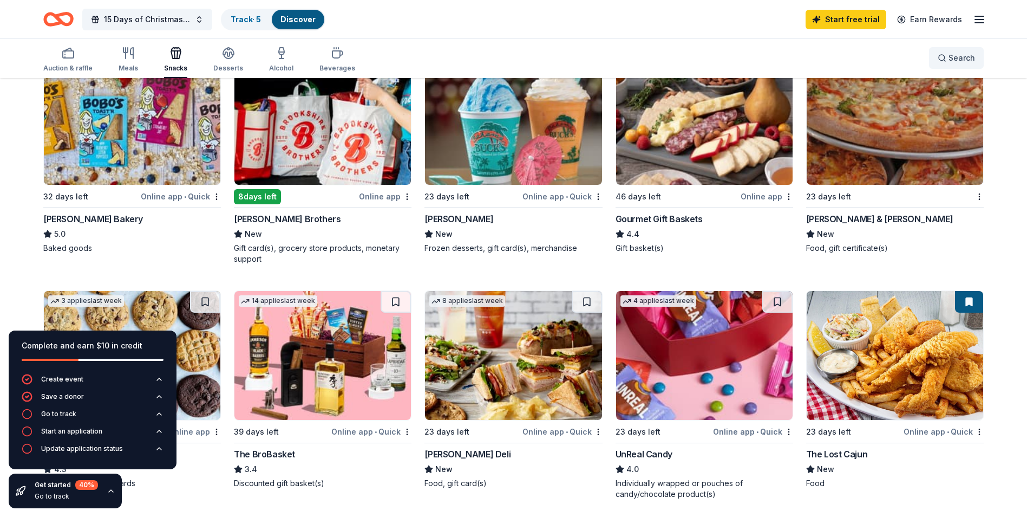
click at [962, 48] on button "Search" at bounding box center [956, 58] width 55 height 22
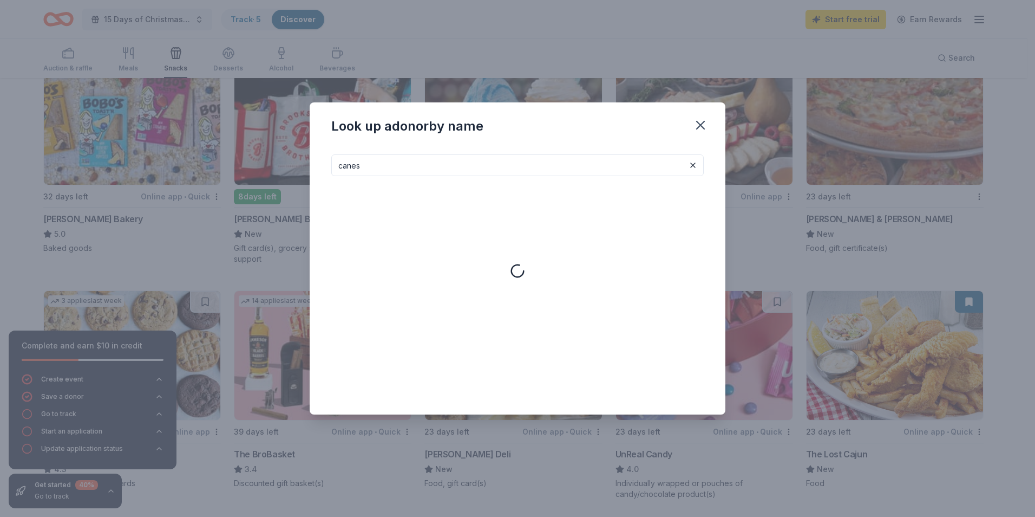
type input "canes"
drag, startPoint x: 369, startPoint y: 164, endPoint x: 161, endPoint y: 156, distance: 207.5
click at [162, 156] on div "Look up a donor by name canes Caesa r s En t e rt a i n m en t Tickets to shows…" at bounding box center [517, 258] width 1035 height 517
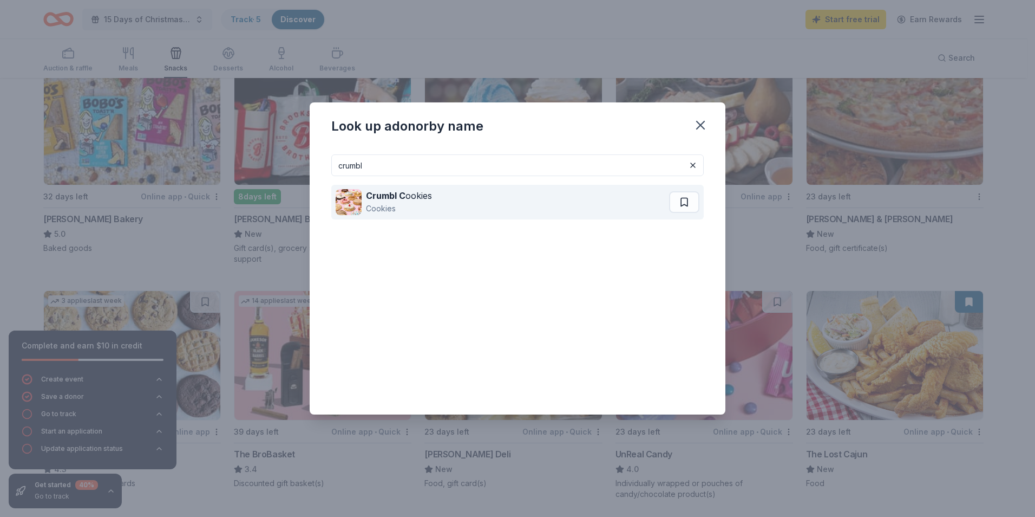
type input "crumbl"
click at [401, 194] on strong "Crumbl C" at bounding box center [386, 195] width 40 height 11
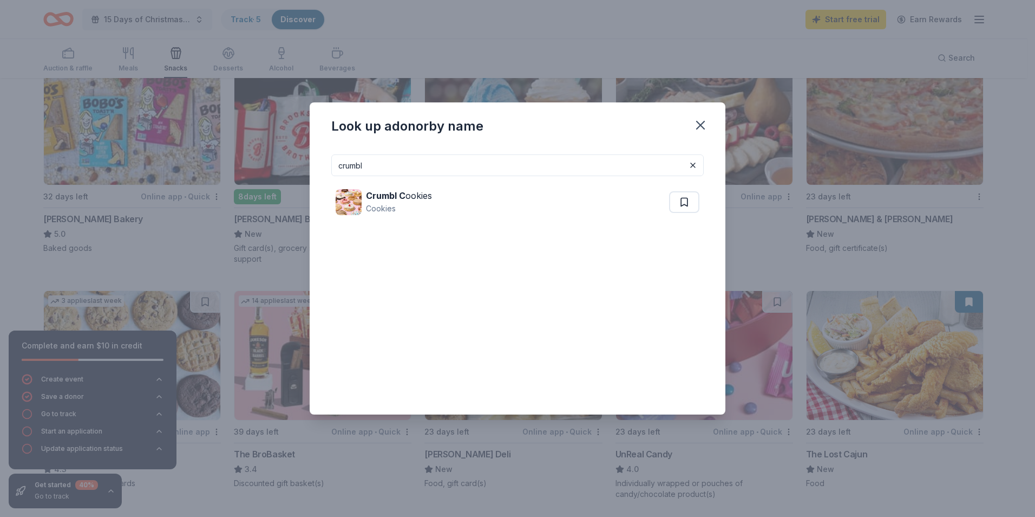
drag, startPoint x: 416, startPoint y: 155, endPoint x: 0, endPoint y: 86, distance: 422.2
type input "mcdonalds"
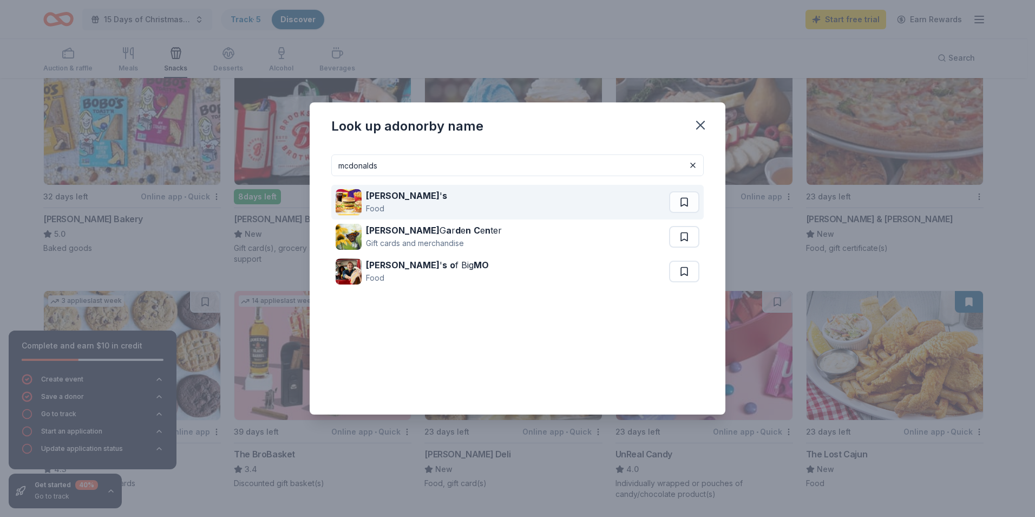
click at [440, 195] on div "McDonald ' s Food" at bounding box center [503, 202] width 334 height 35
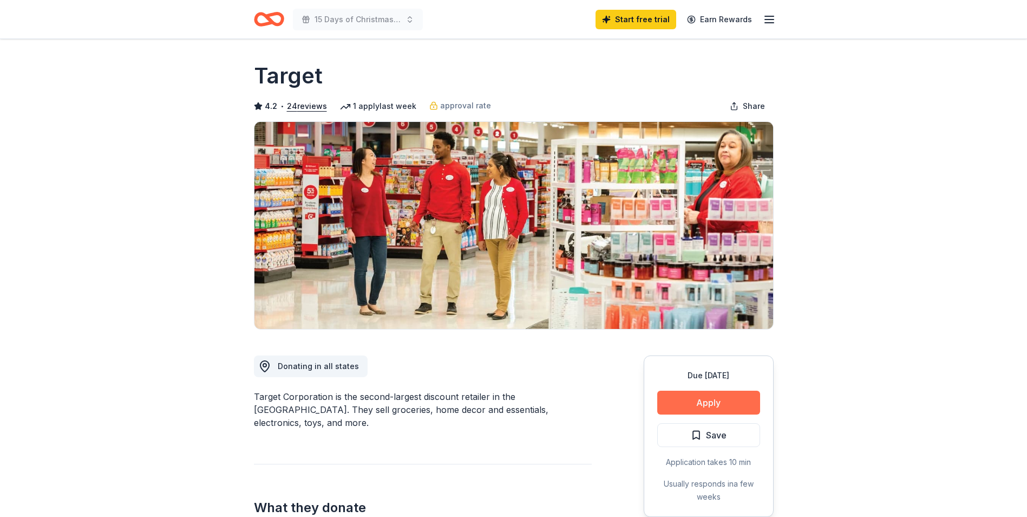
click at [697, 412] on button "Apply" at bounding box center [708, 402] width 103 height 24
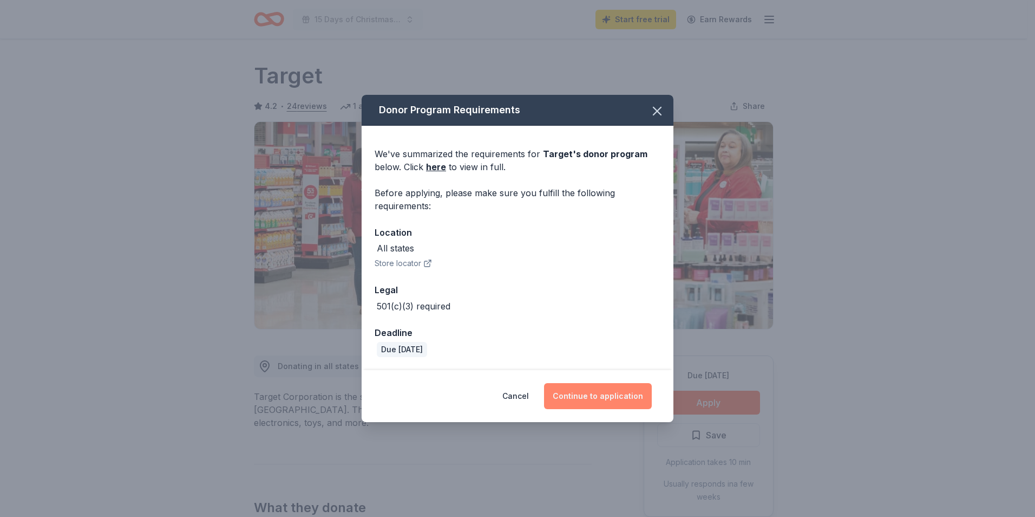
click at [628, 400] on button "Continue to application" at bounding box center [598, 396] width 108 height 26
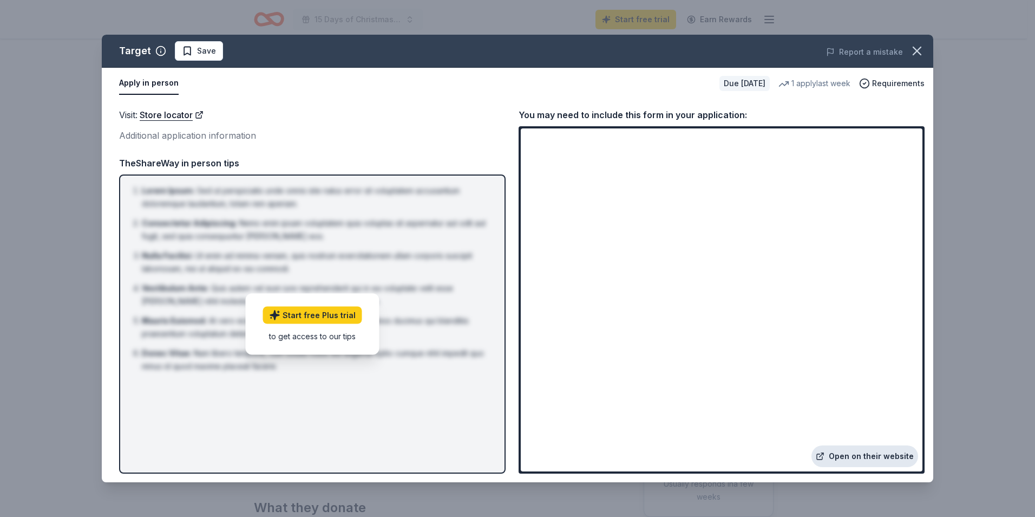
click at [862, 461] on link "Open on their website" at bounding box center [865, 456] width 107 height 22
click at [927, 55] on button "button" at bounding box center [917, 51] width 24 height 24
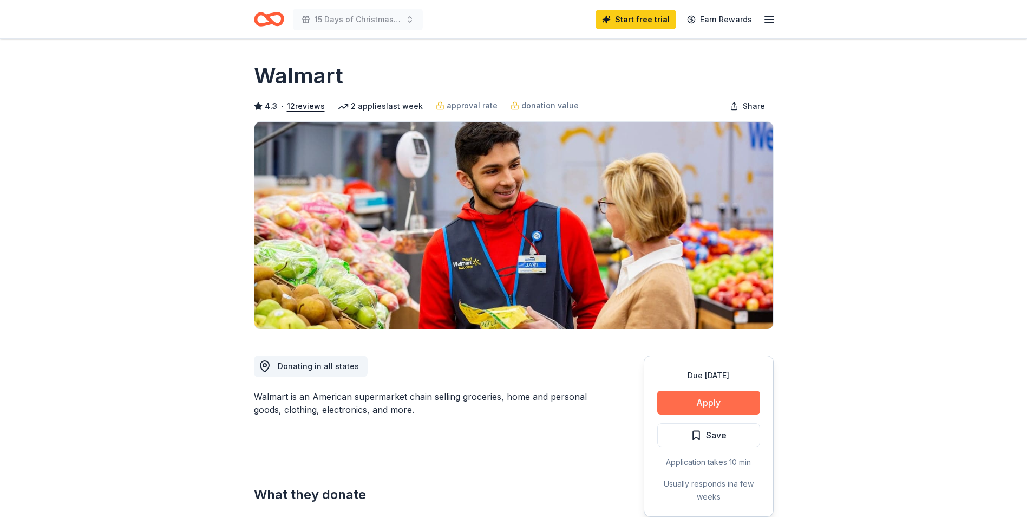
click at [687, 405] on button "Apply" at bounding box center [708, 402] width 103 height 24
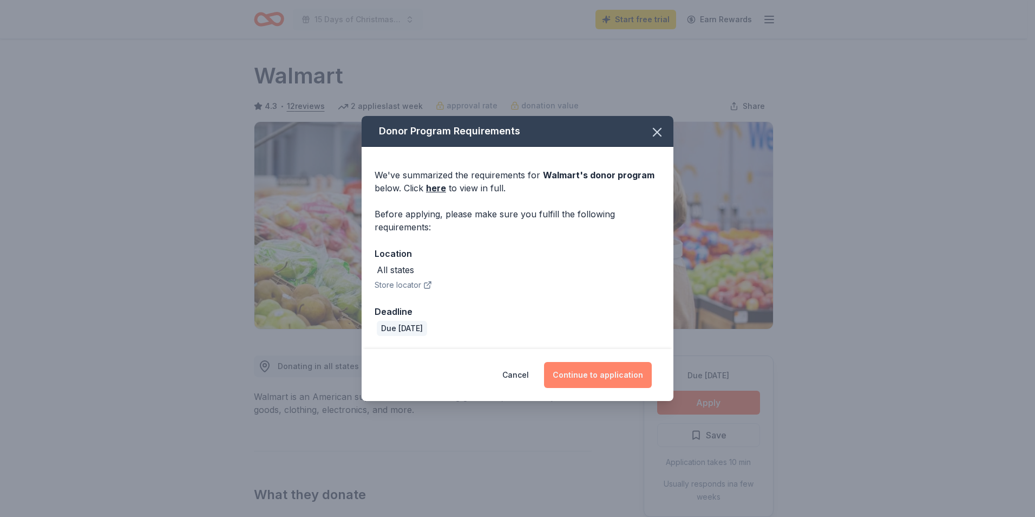
click at [626, 382] on button "Continue to application" at bounding box center [598, 375] width 108 height 26
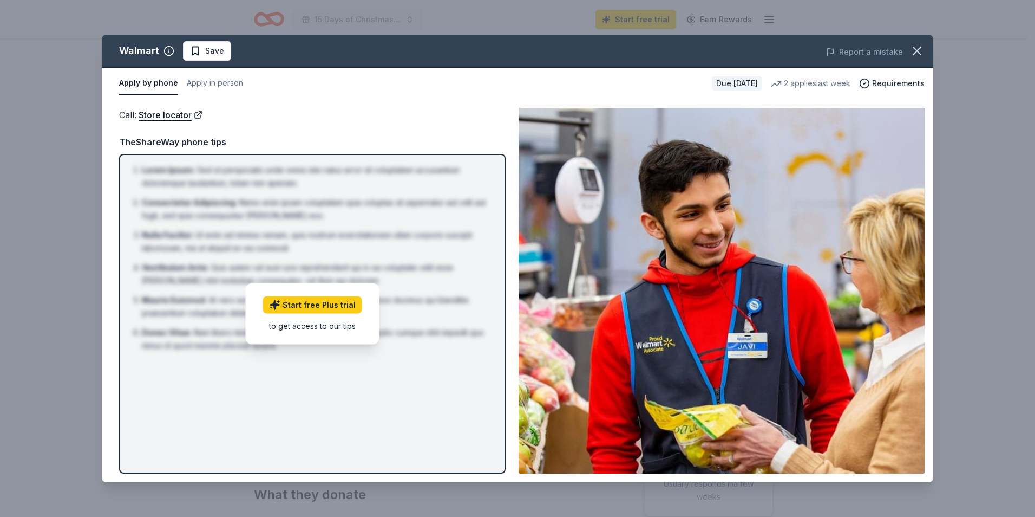
click at [729, 233] on img at bounding box center [722, 290] width 406 height 365
click at [217, 82] on button "Apply in person" at bounding box center [215, 83] width 56 height 23
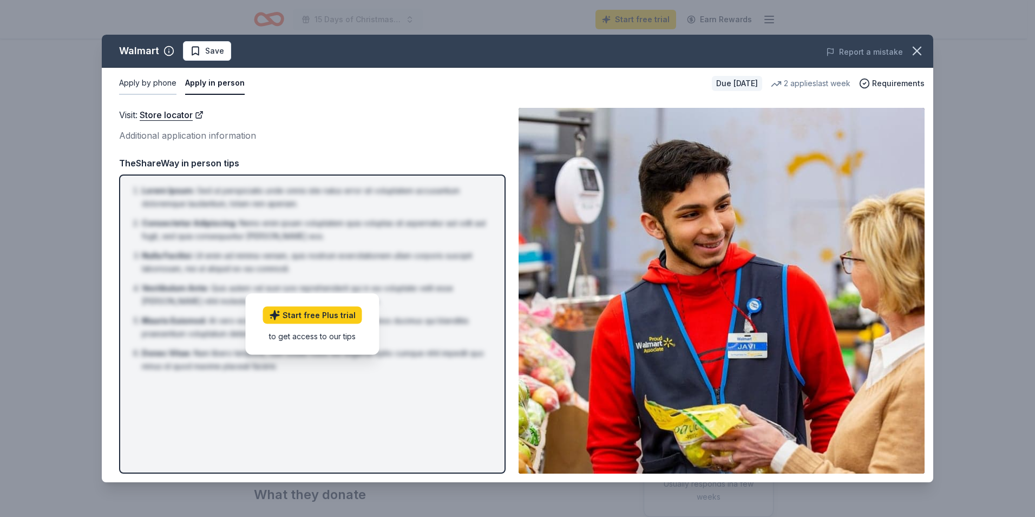
click at [155, 86] on button "Apply by phone" at bounding box center [147, 83] width 57 height 23
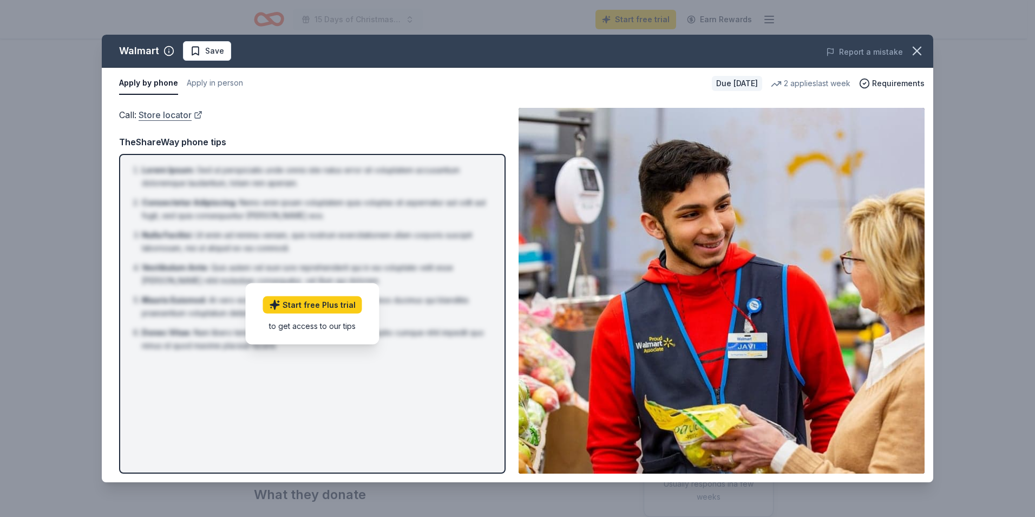
click at [171, 111] on link "Store locator" at bounding box center [171, 115] width 64 height 14
click at [212, 80] on button "Apply in person" at bounding box center [215, 83] width 56 height 23
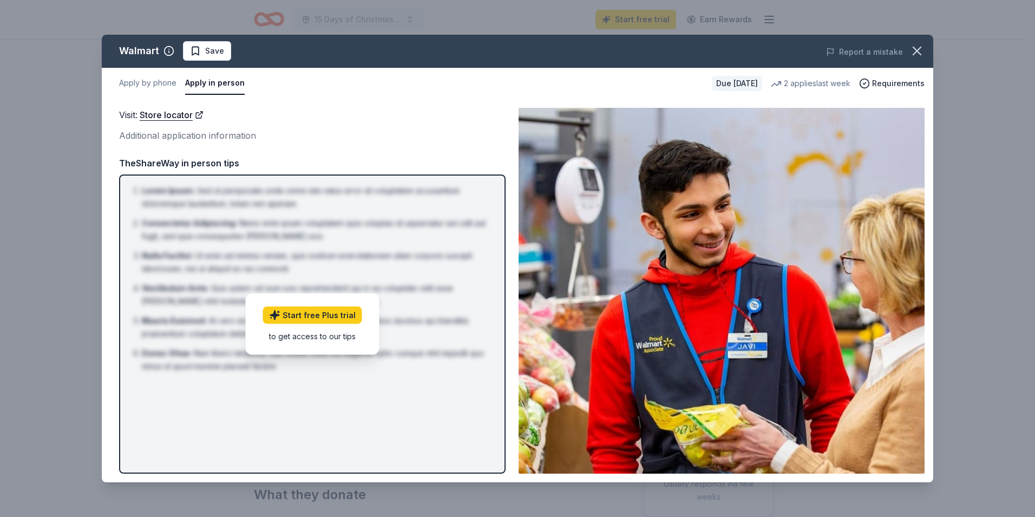
click at [185, 136] on div "Additional application information" at bounding box center [312, 135] width 387 height 14
click at [172, 112] on link "Store locator" at bounding box center [172, 115] width 64 height 14
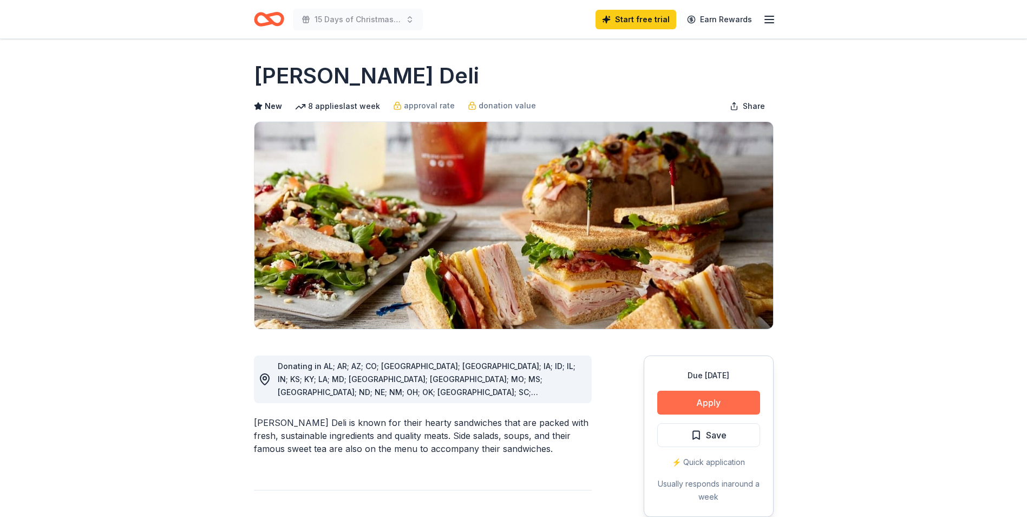
click at [685, 399] on button "Apply" at bounding box center [708, 402] width 103 height 24
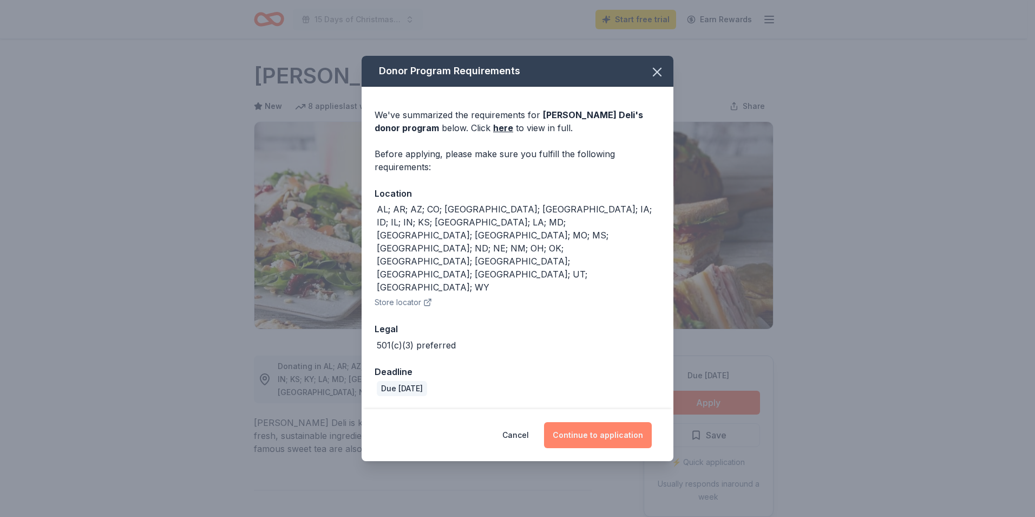
click at [622, 422] on button "Continue to application" at bounding box center [598, 435] width 108 height 26
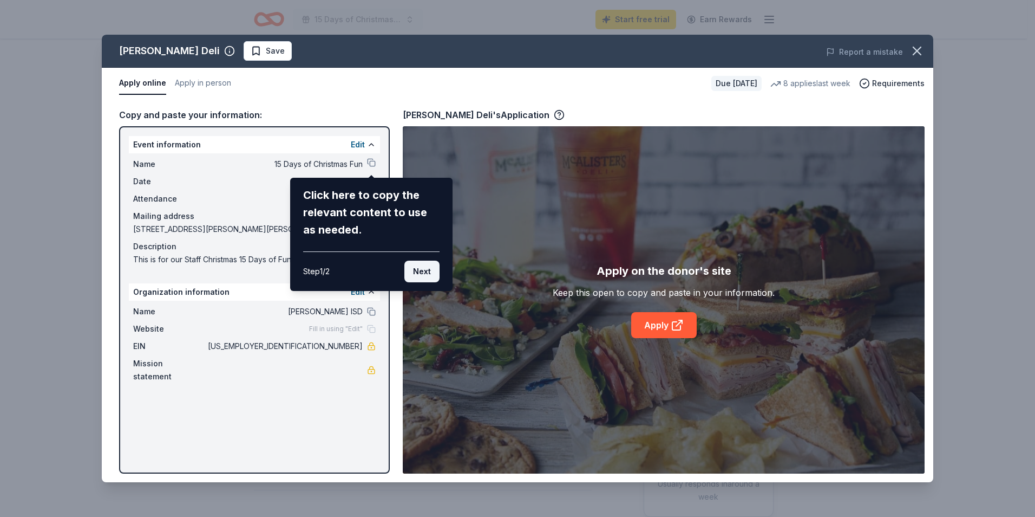
click at [424, 273] on button "Next" at bounding box center [421, 271] width 35 height 22
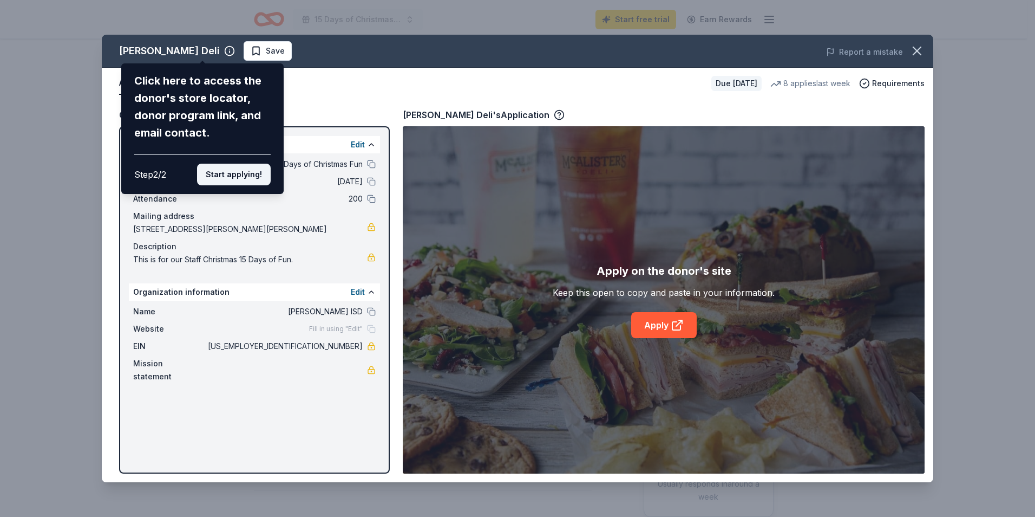
click at [231, 177] on button "Start applying!" at bounding box center [234, 175] width 74 height 22
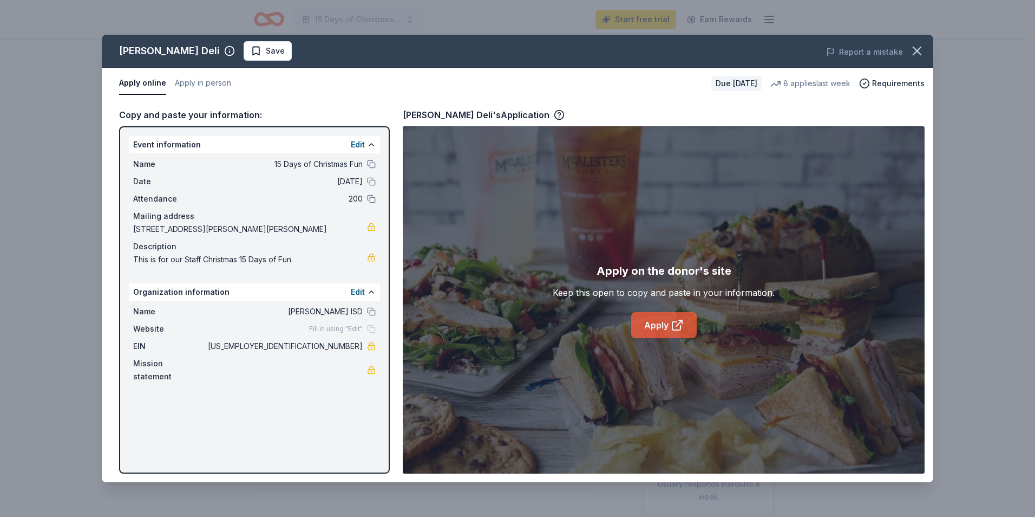
click at [657, 327] on link "Apply" at bounding box center [664, 325] width 66 height 26
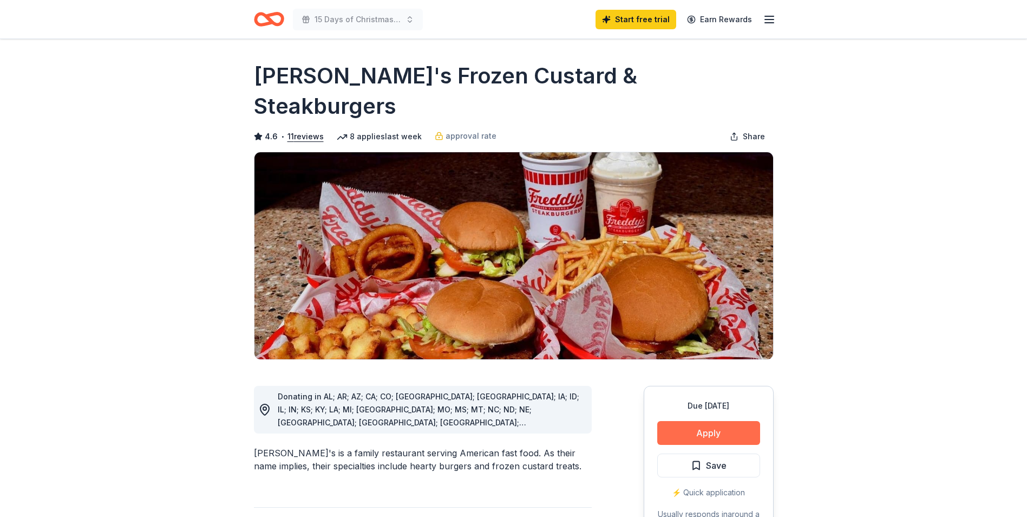
click at [717, 421] on button "Apply" at bounding box center [708, 433] width 103 height 24
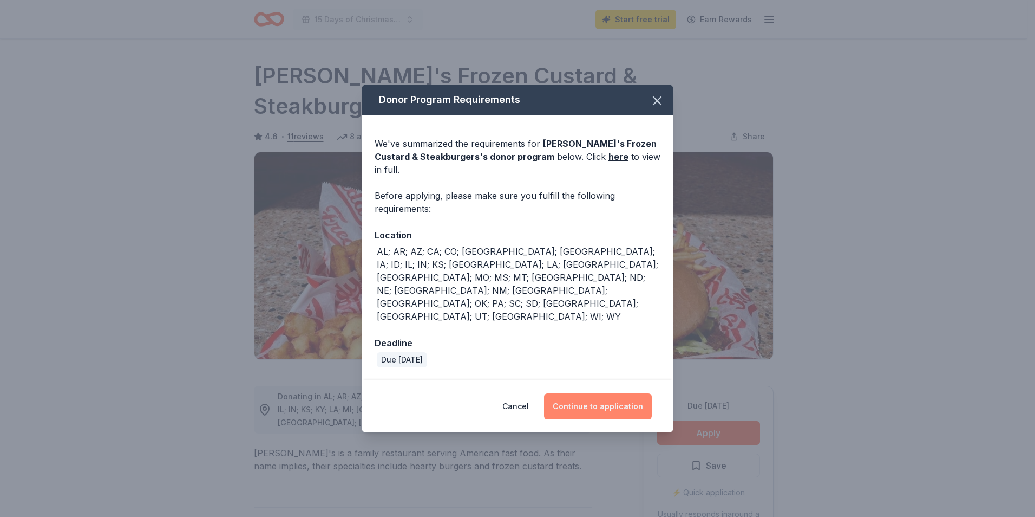
click at [615, 393] on button "Continue to application" at bounding box center [598, 406] width 108 height 26
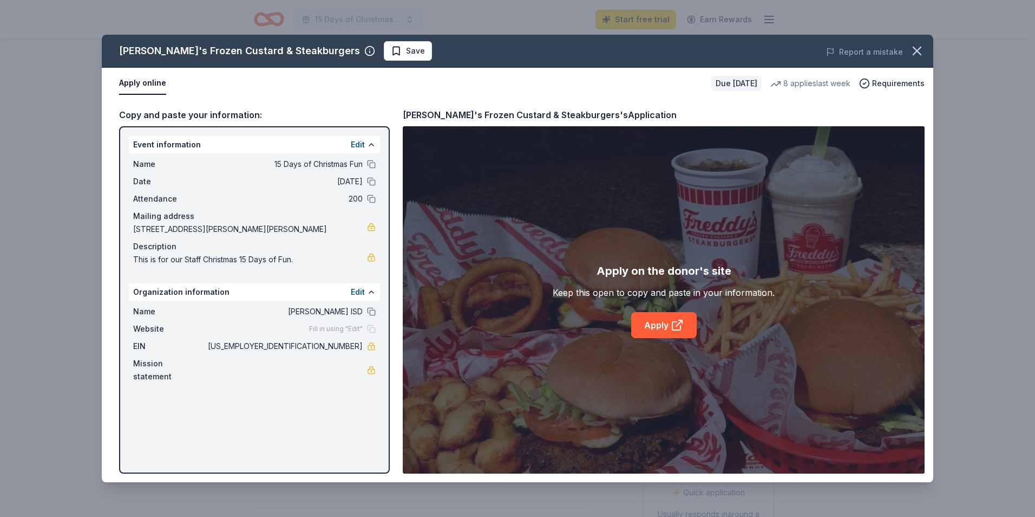
click at [669, 310] on div "Apply on the donor's site Keep this open to copy and paste in your information.…" at bounding box center [664, 300] width 222 height 76
click at [669, 317] on link "Apply" at bounding box center [664, 325] width 66 height 26
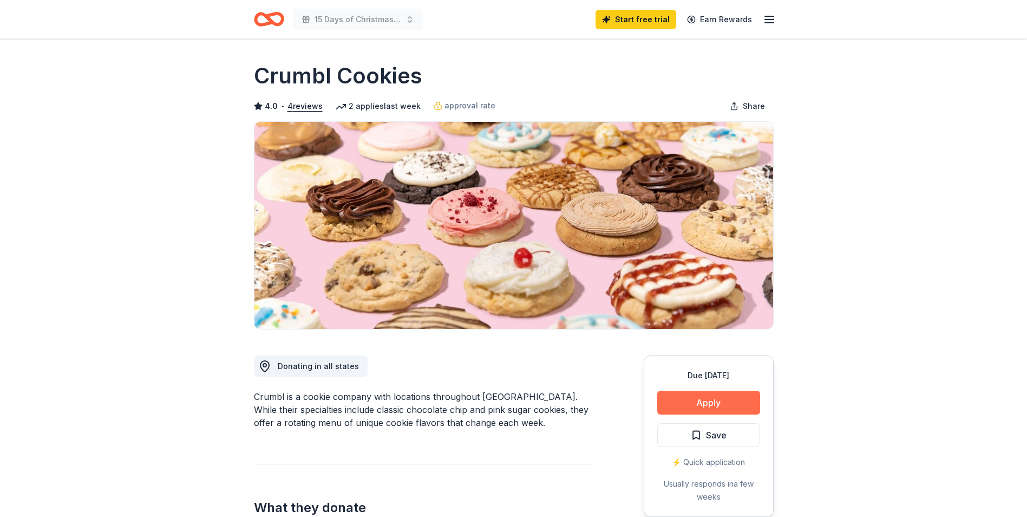
click at [691, 399] on button "Apply" at bounding box center [708, 402] width 103 height 24
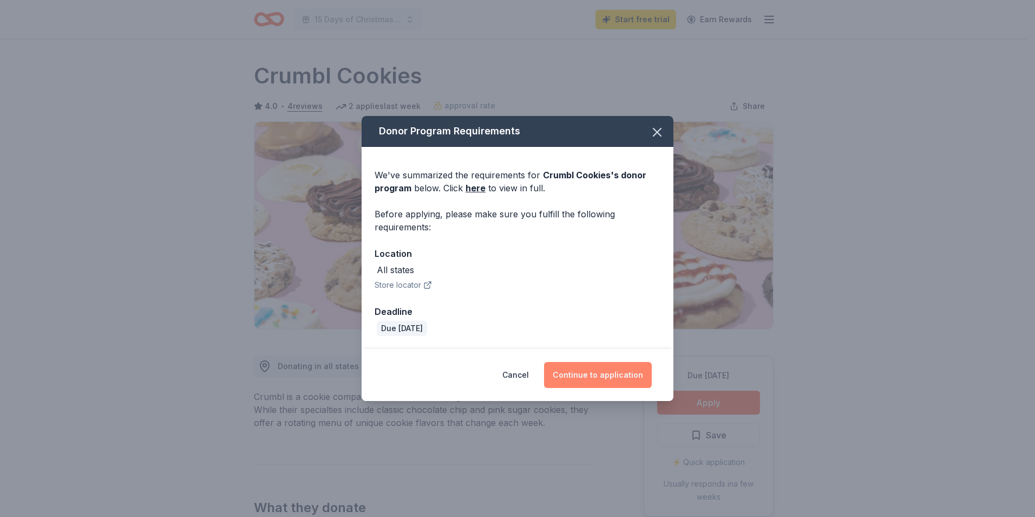
click at [631, 376] on button "Continue to application" at bounding box center [598, 375] width 108 height 26
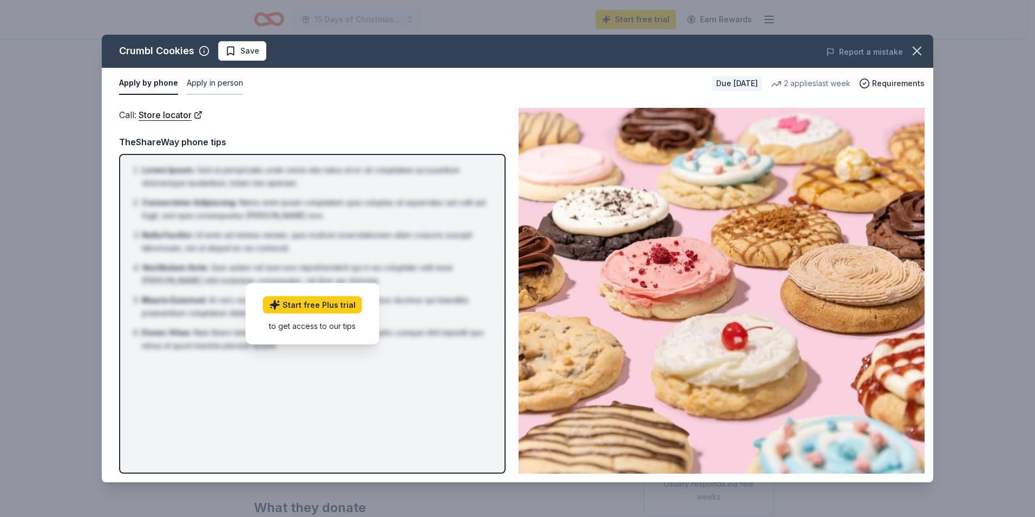
click at [206, 84] on button "Apply in person" at bounding box center [215, 83] width 56 height 23
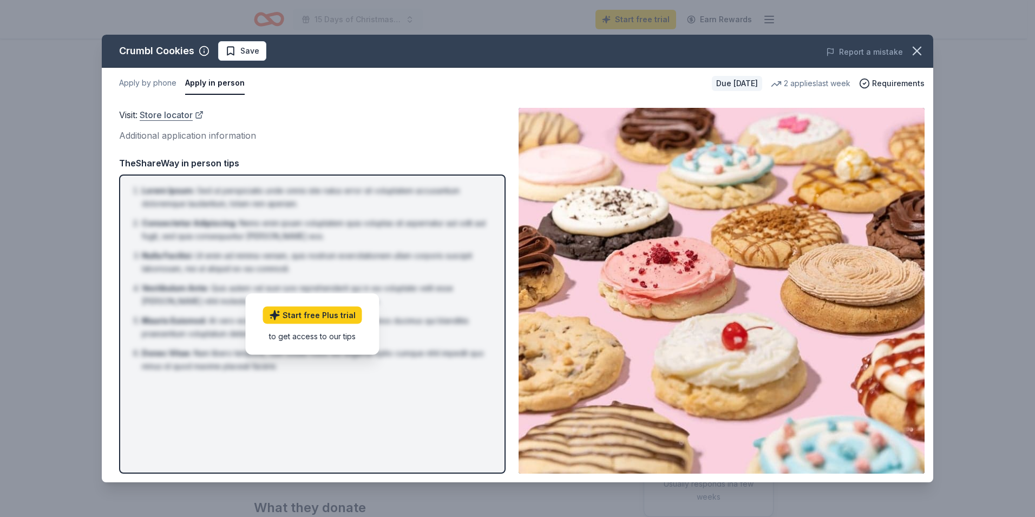
click at [177, 110] on link "Store locator" at bounding box center [172, 115] width 64 height 14
click at [911, 49] on icon "button" at bounding box center [917, 50] width 15 height 15
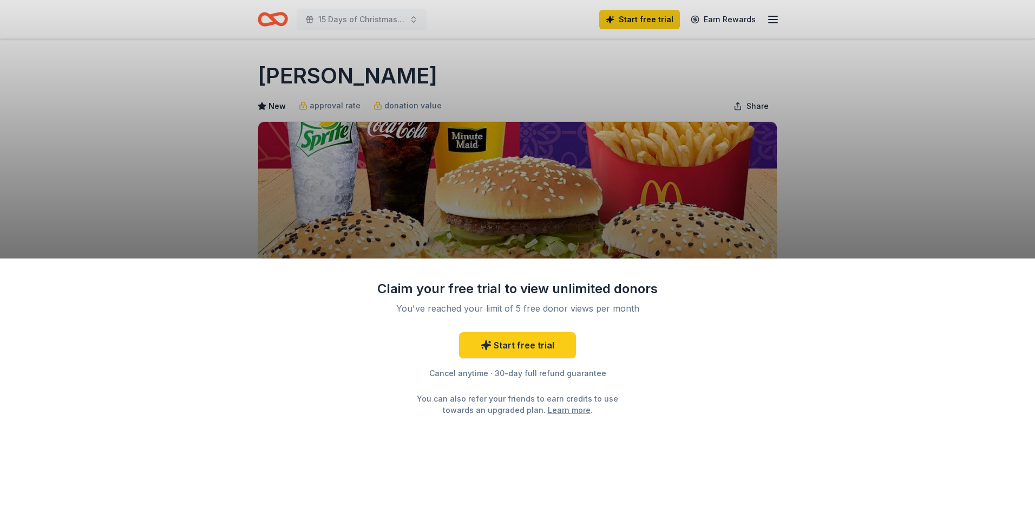
click at [852, 210] on div "Claim your free trial to view unlimited donors You've reached your limit of 5 f…" at bounding box center [517, 258] width 1035 height 517
